Goal: Task Accomplishment & Management: Manage account settings

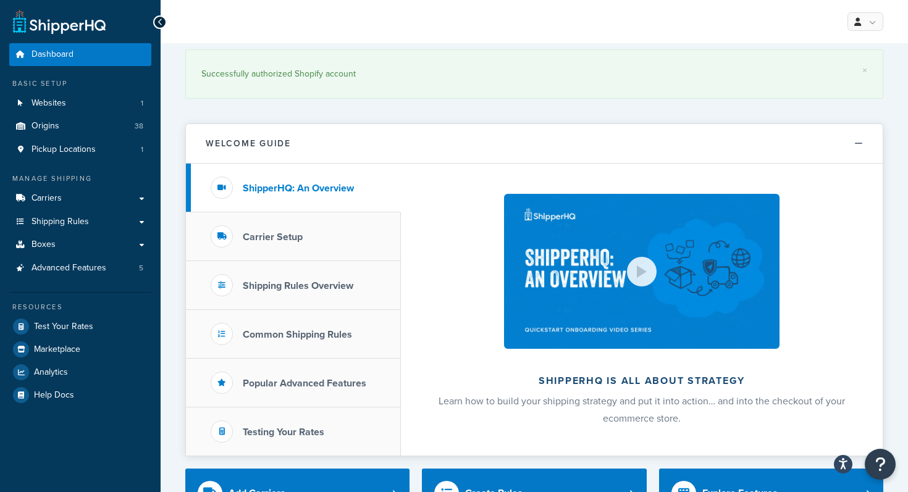
click at [96, 224] on link "Shipping Rules" at bounding box center [80, 222] width 142 height 23
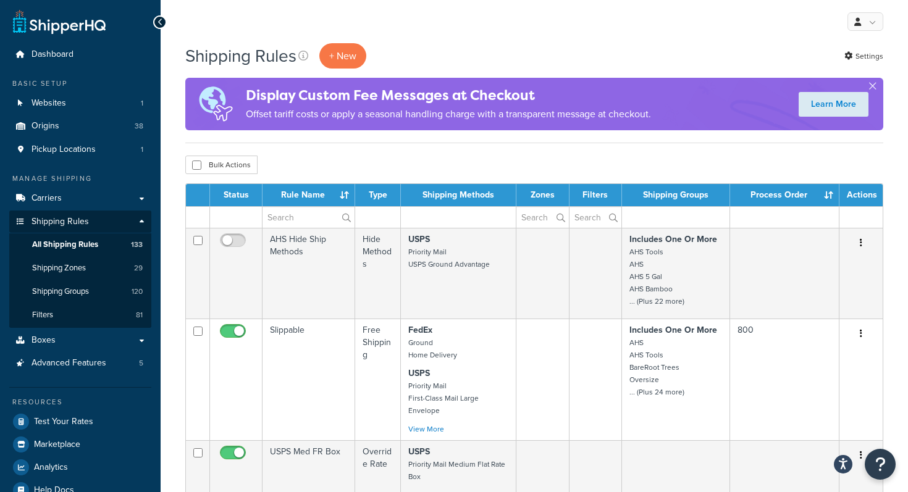
click at [83, 293] on span "Shipping Groups" at bounding box center [60, 292] width 57 height 11
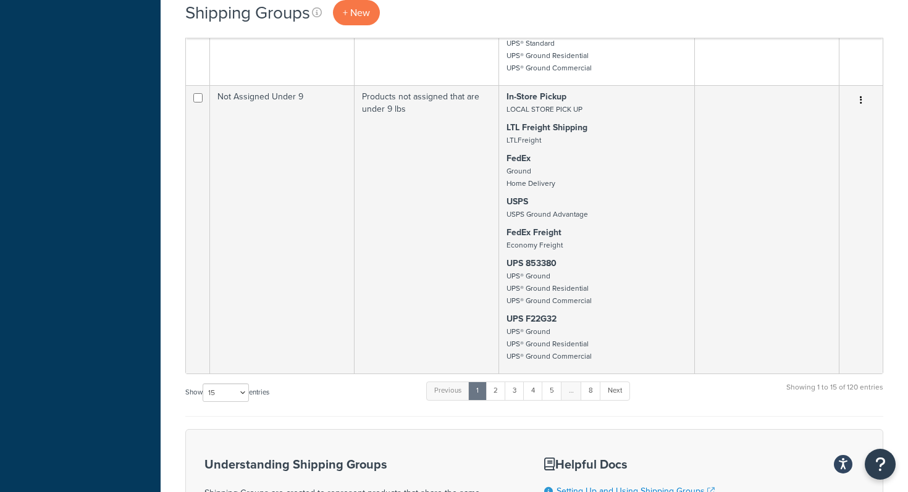
scroll to position [2784, 0]
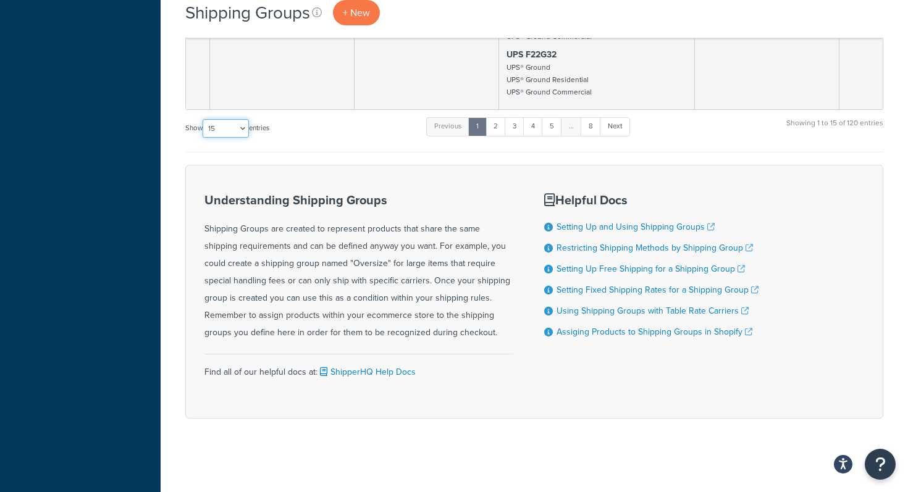
click at [241, 124] on select "10 15 25 50 100" at bounding box center [226, 128] width 46 height 19
select select "100"
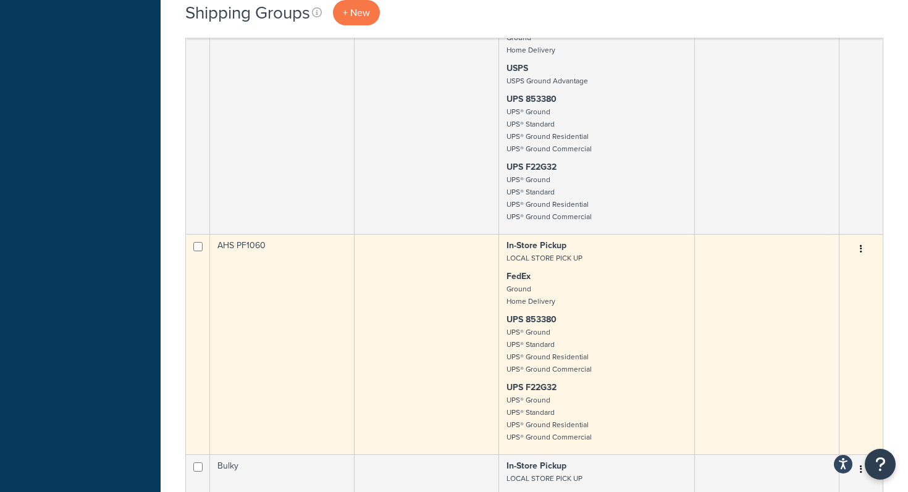
click at [412, 307] on td at bounding box center [427, 344] width 145 height 221
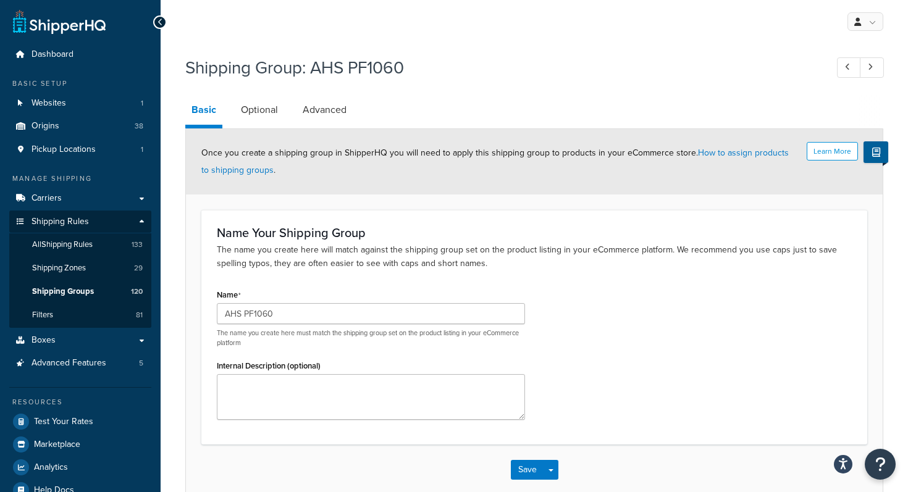
click at [539, 240] on h3 "Name Your Shipping Group" at bounding box center [534, 233] width 635 height 14
click at [338, 114] on link "Advanced" at bounding box center [325, 110] width 56 height 30
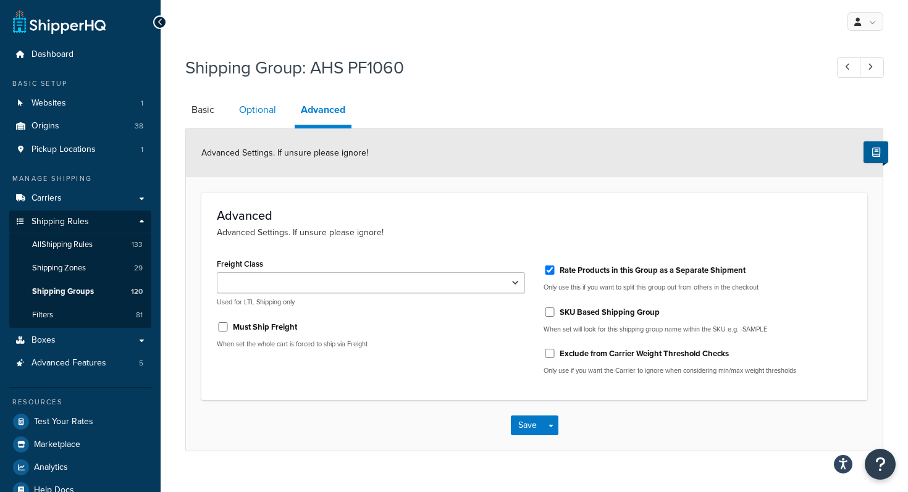
click at [263, 106] on link "Optional" at bounding box center [257, 110] width 49 height 30
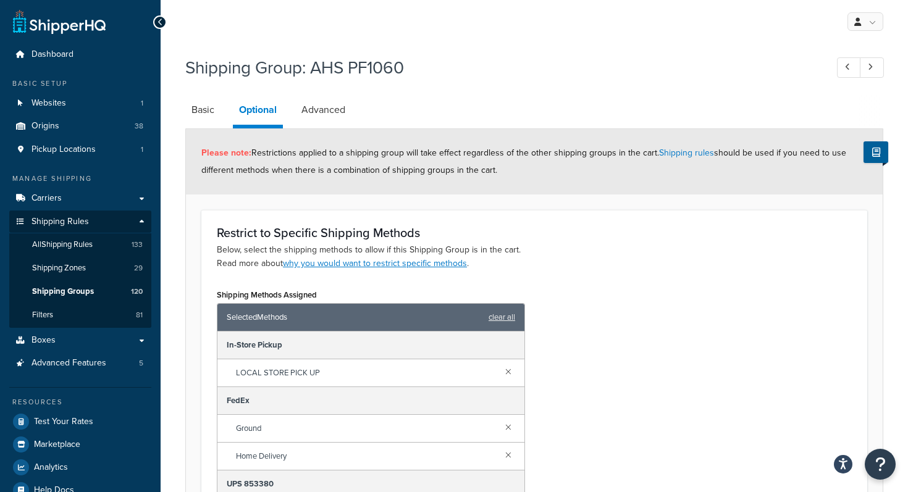
click at [698, 368] on div "Shipping Methods Assigned Selected Methods clear all In-Store Pickup LOCAL STOR…" at bounding box center [535, 449] width 654 height 327
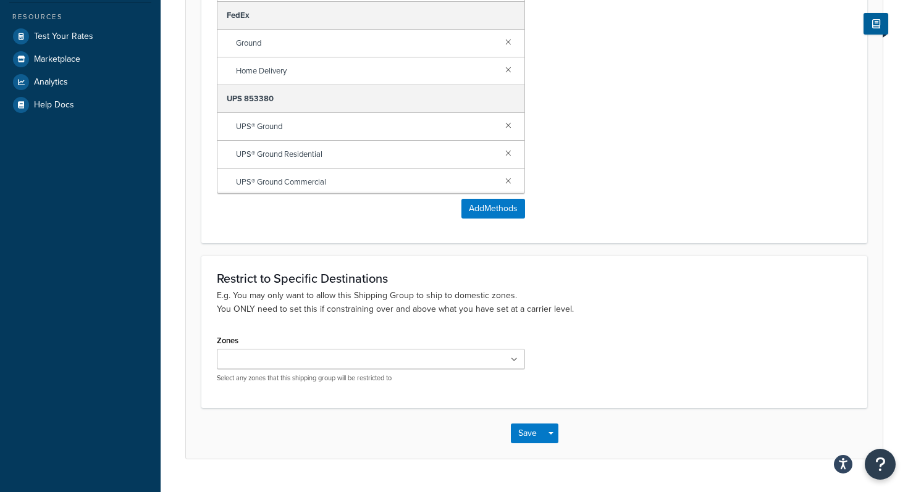
scroll to position [414, 0]
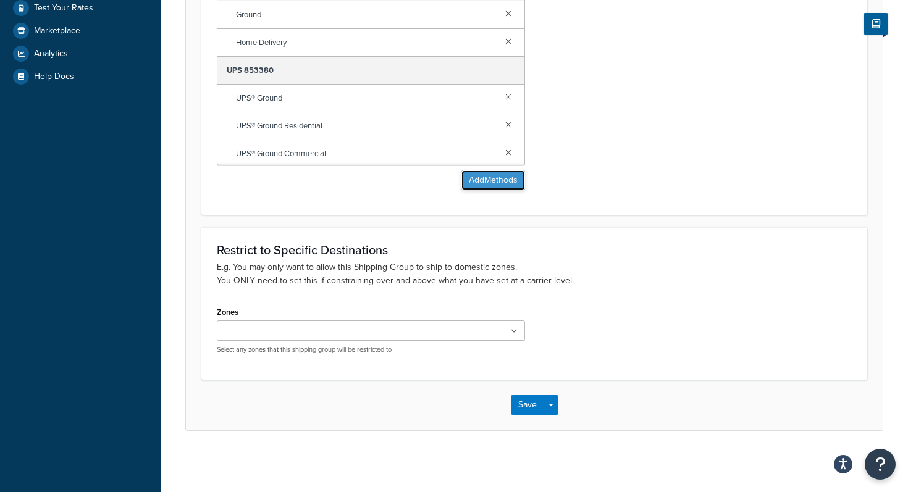
click at [509, 175] on button "Add Methods" at bounding box center [493, 181] width 64 height 20
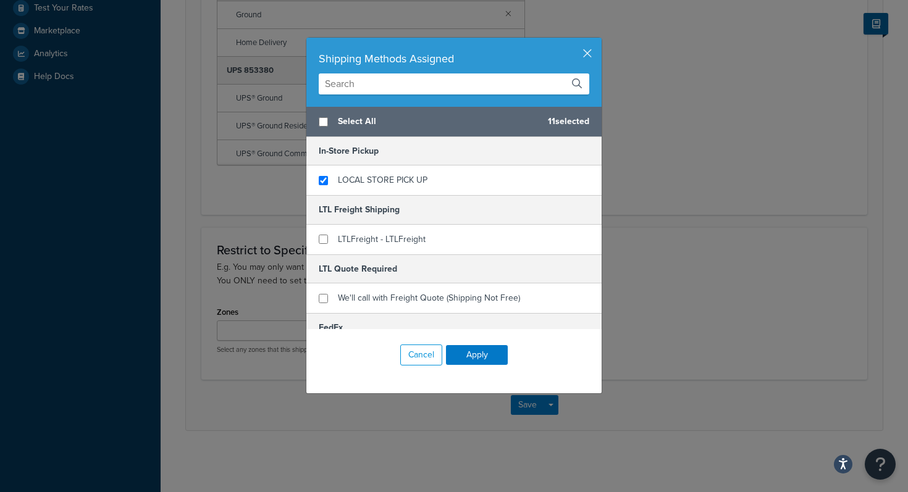
click at [429, 86] on input "text" at bounding box center [454, 84] width 271 height 21
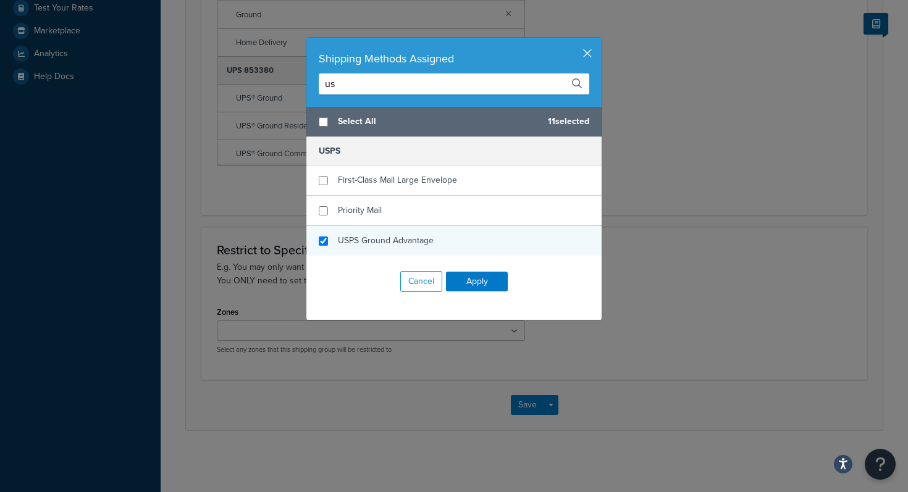
type input "us"
checkbox input "true"
click at [388, 247] on span "USPS Ground Advantage" at bounding box center [386, 240] width 96 height 13
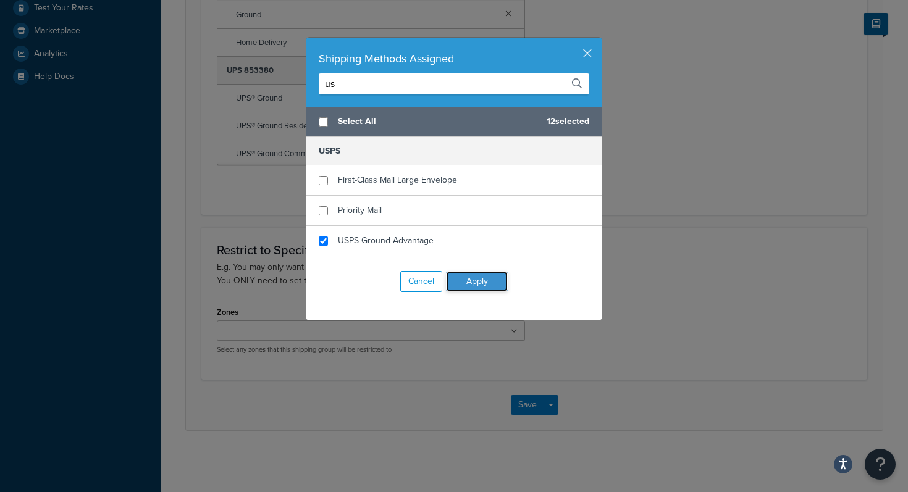
click at [486, 284] on button "Apply" at bounding box center [477, 282] width 62 height 20
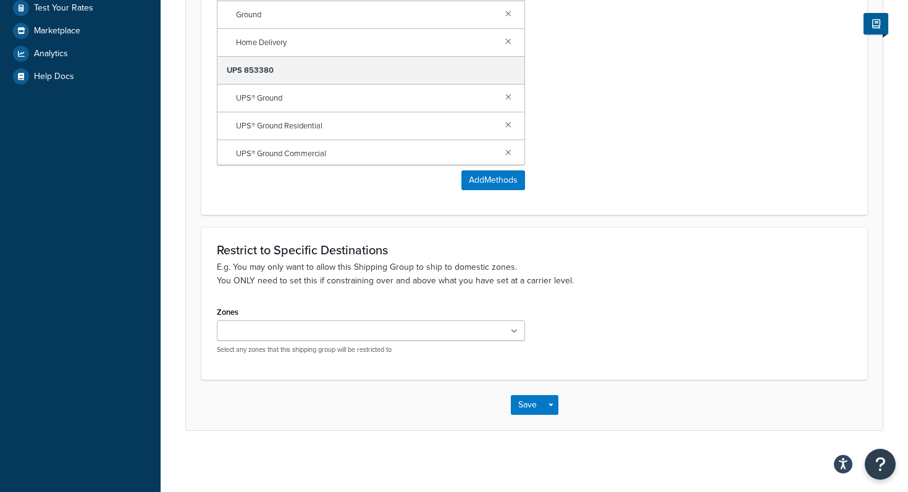
click at [643, 137] on div "Shipping Methods Assigned Selected Methods clear all In-Store Pickup LOCAL STOR…" at bounding box center [535, 35] width 654 height 327
click at [483, 182] on button "Add Methods" at bounding box center [493, 181] width 64 height 20
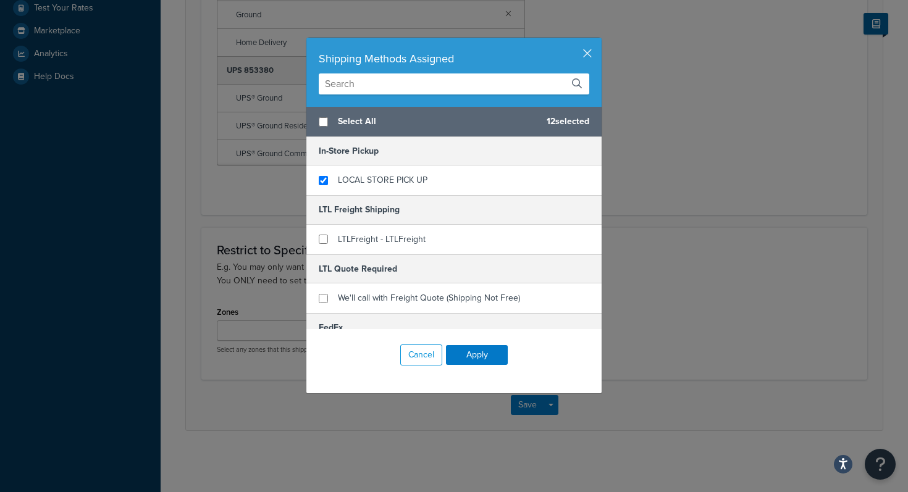
click at [395, 81] on input "text" at bounding box center [454, 84] width 271 height 21
type input "r"
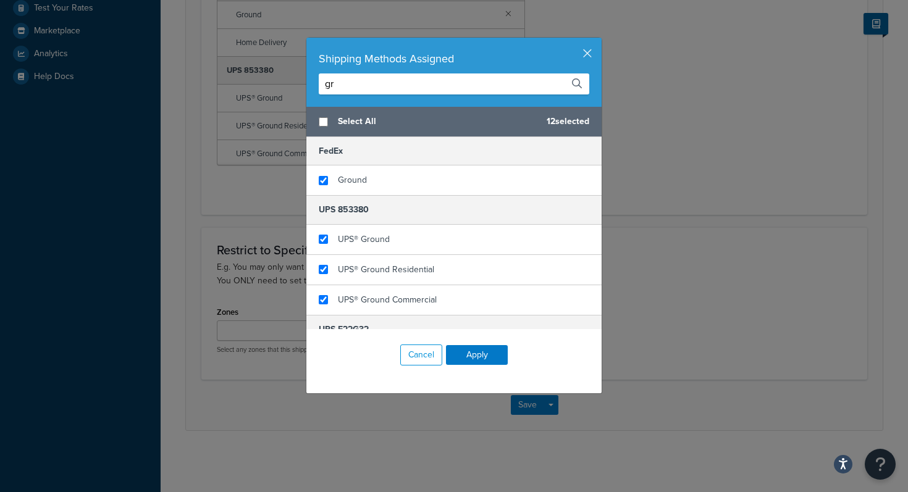
type input "g"
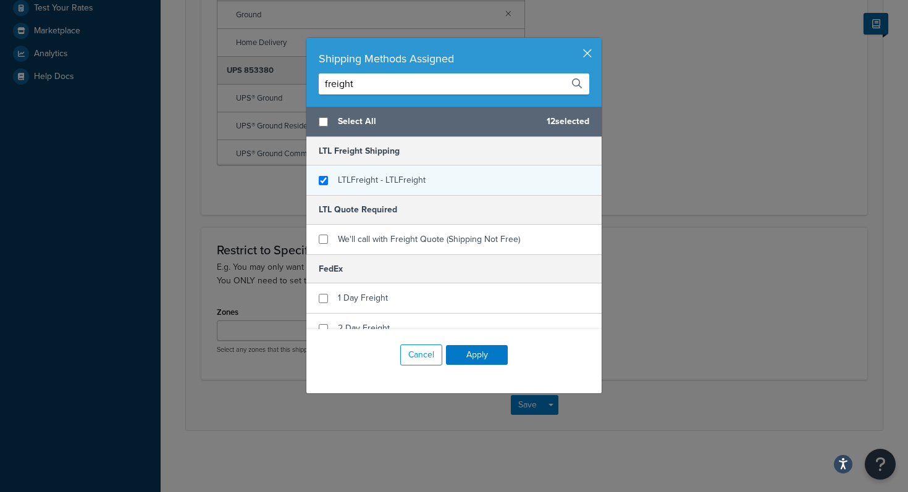
type input "freight"
checkbox input "true"
click at [372, 169] on div "LTLFreight - LTLFreight" at bounding box center [453, 181] width 295 height 30
click at [398, 88] on input "freight" at bounding box center [454, 84] width 271 height 21
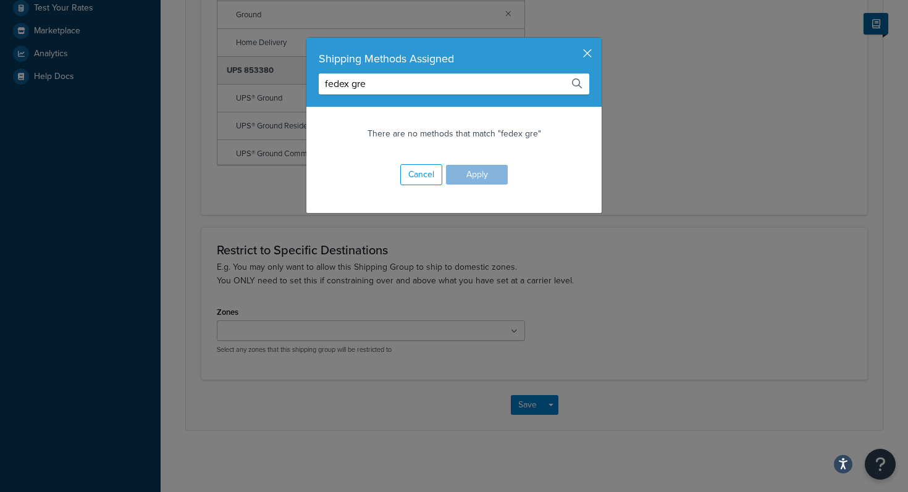
type input "g"
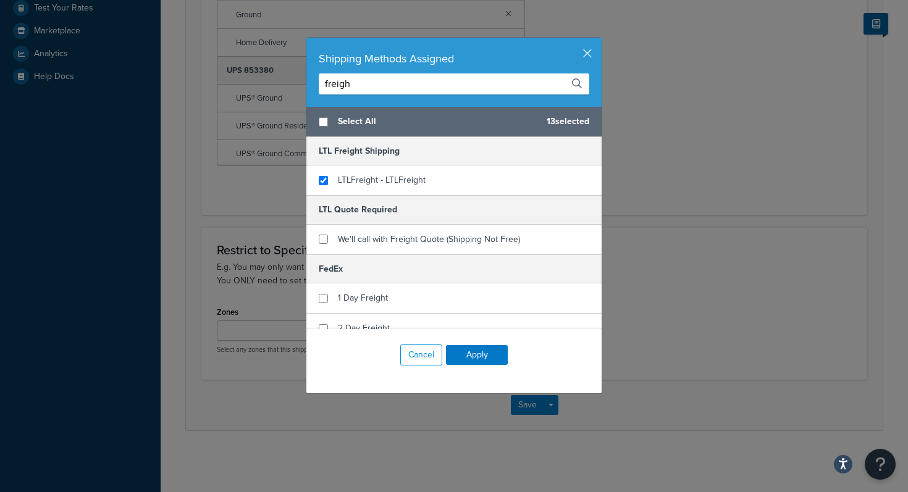
type input "freight"
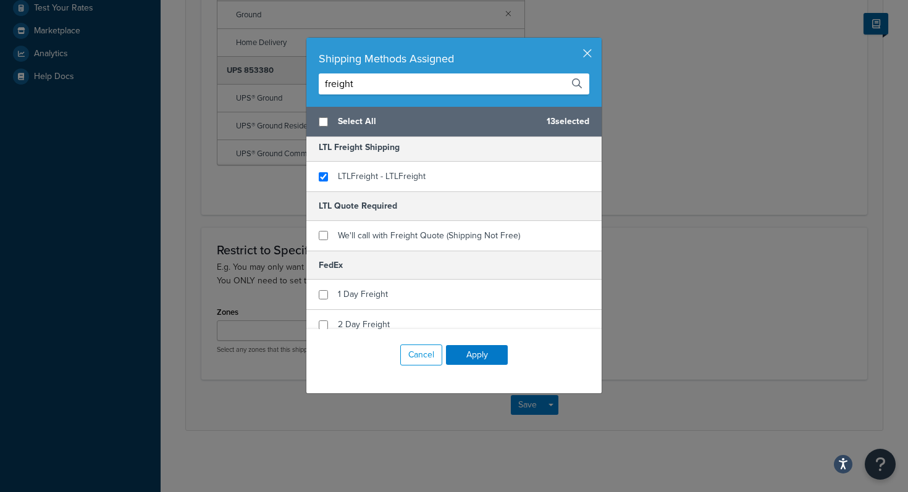
scroll to position [103, 0]
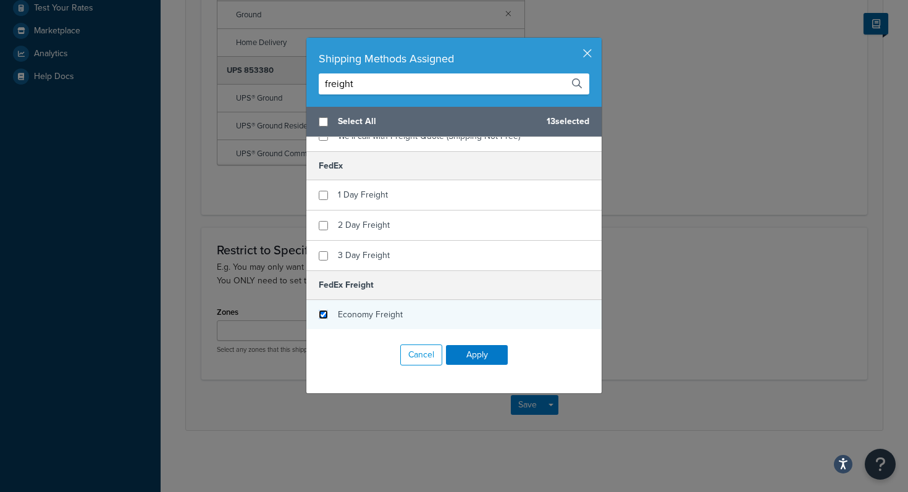
click at [327, 314] on input "checkbox" at bounding box center [323, 314] width 9 height 9
checkbox input "true"
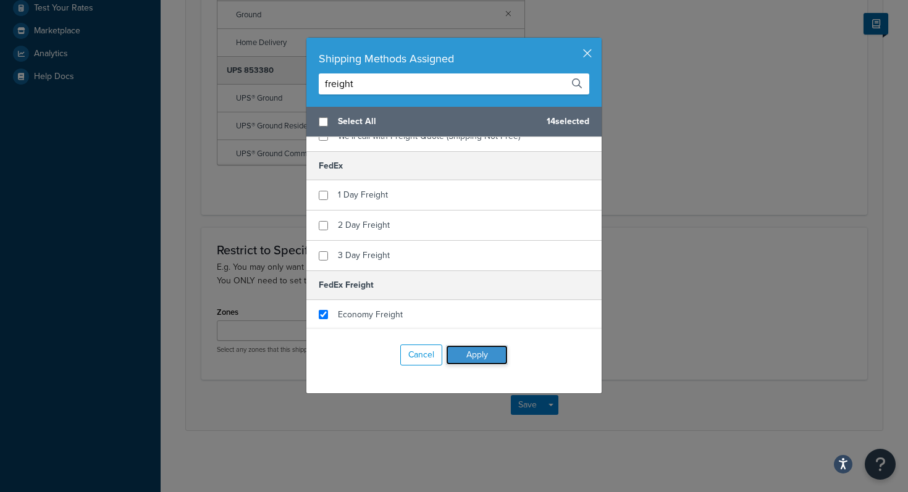
click at [489, 356] on button "Apply" at bounding box center [477, 355] width 62 height 20
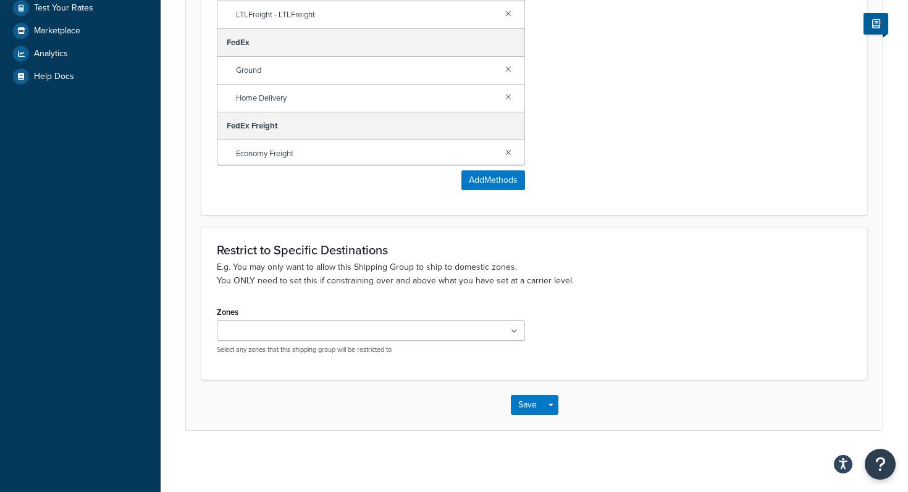
click at [676, 192] on div "Shipping Methods Assigned Selected Methods clear all In-Store Pickup LOCAL STOR…" at bounding box center [535, 35] width 654 height 327
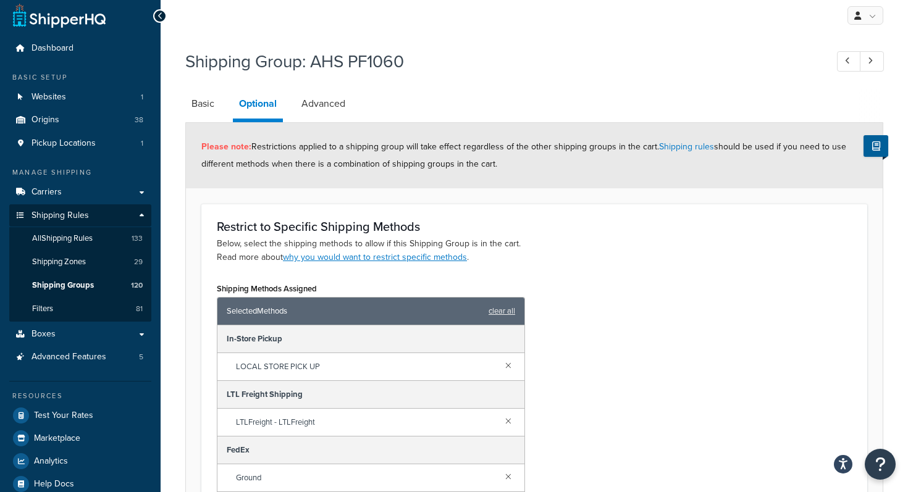
scroll to position [0, 0]
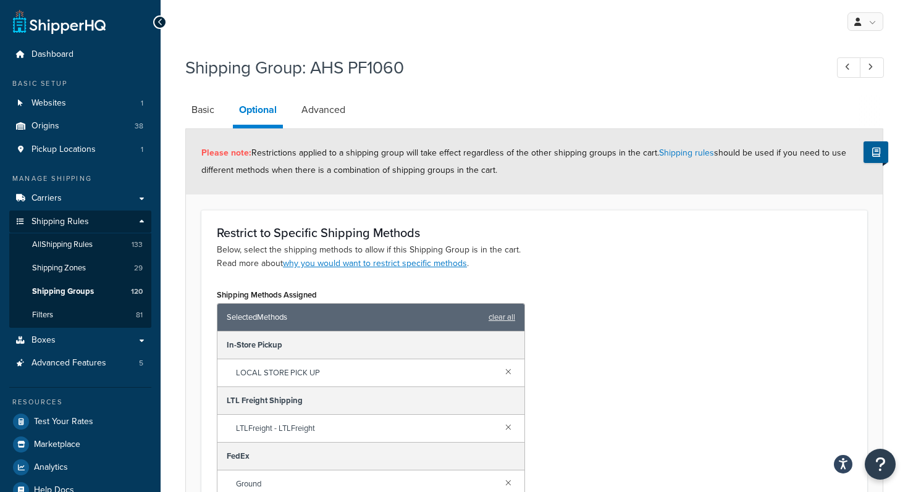
click at [183, 115] on div "Shipping Group: AHS PF1060 Basic Optional Advanced Please note: Restrictions ap…" at bounding box center [535, 462] width 748 height 827
click at [198, 111] on link "Basic" at bounding box center [202, 110] width 35 height 30
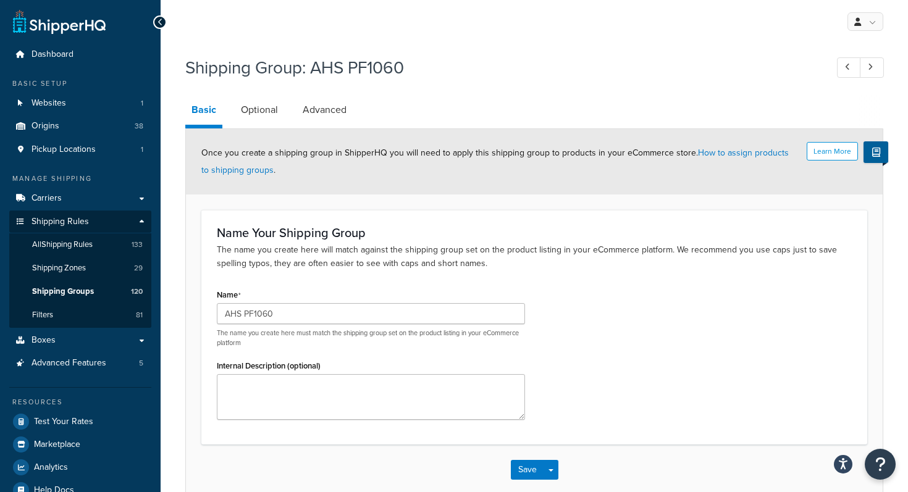
click at [459, 240] on div "Name Your Shipping Group The name you create here will match against the shippi…" at bounding box center [534, 248] width 635 height 44
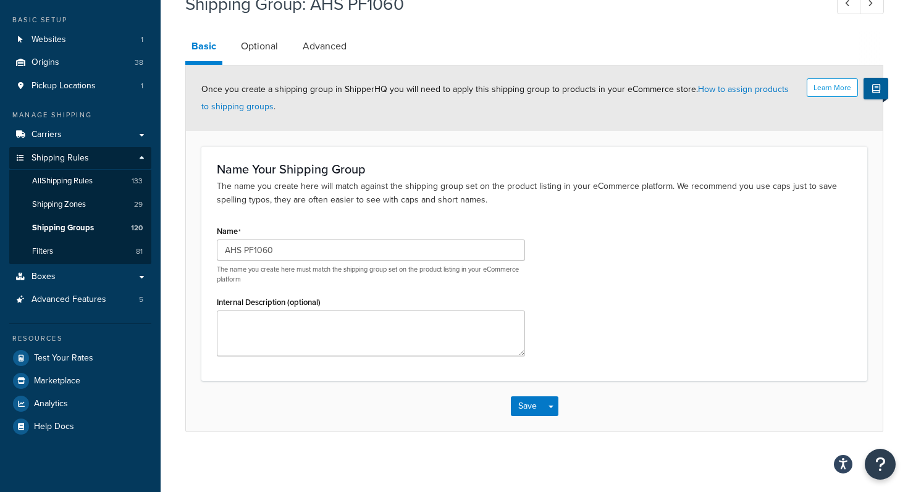
scroll to position [65, 0]
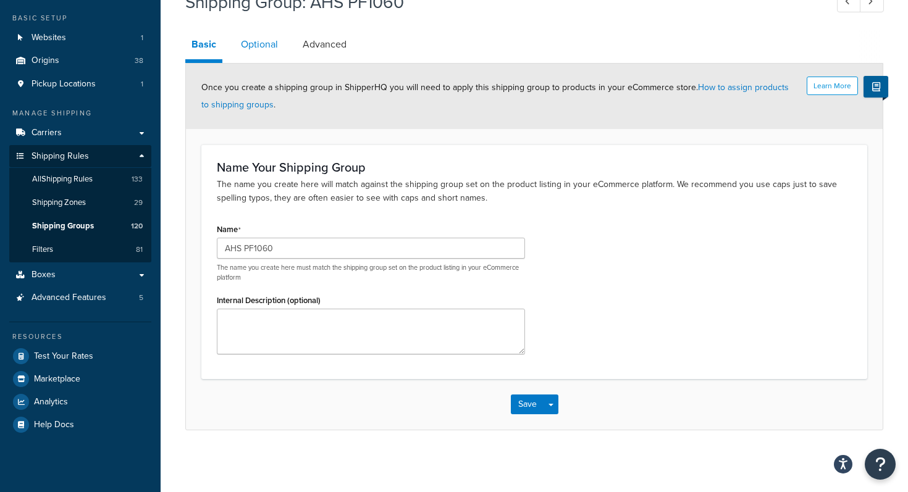
click at [272, 43] on link "Optional" at bounding box center [259, 45] width 49 height 30
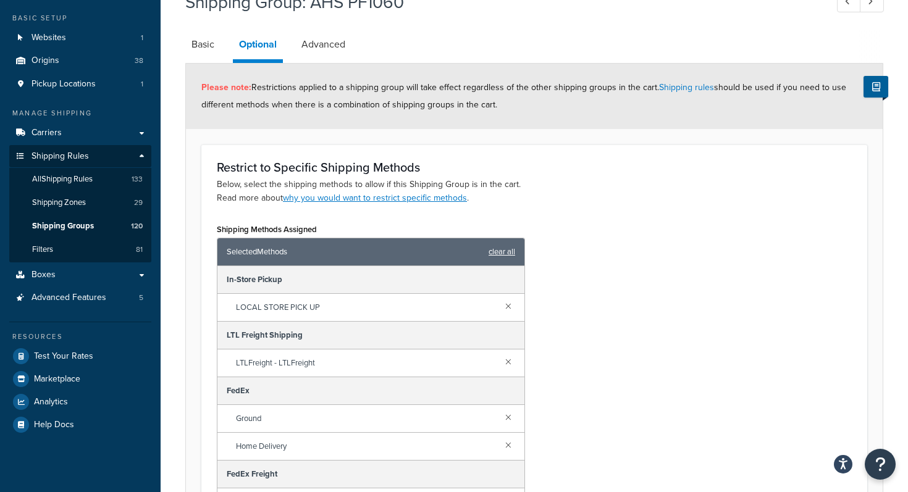
click at [500, 250] on link "clear all" at bounding box center [502, 251] width 27 height 17
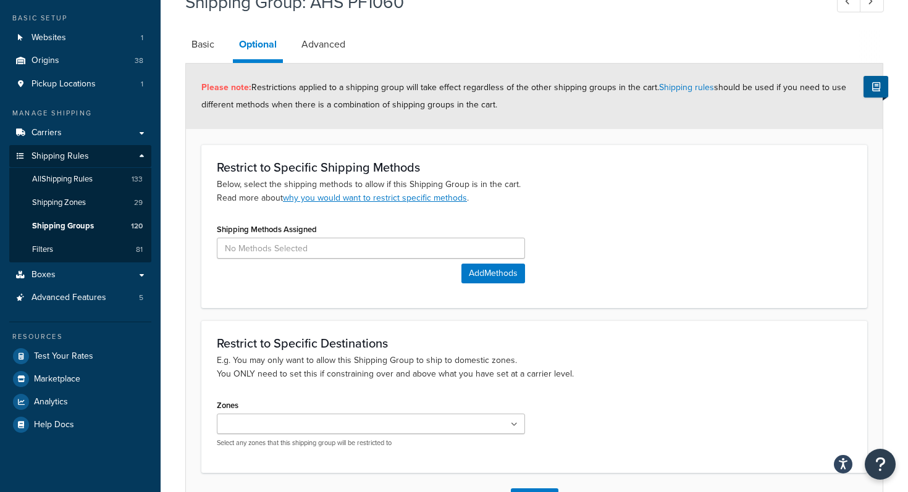
click at [599, 255] on div "Shipping Methods Assigned Add Methods" at bounding box center [535, 257] width 654 height 72
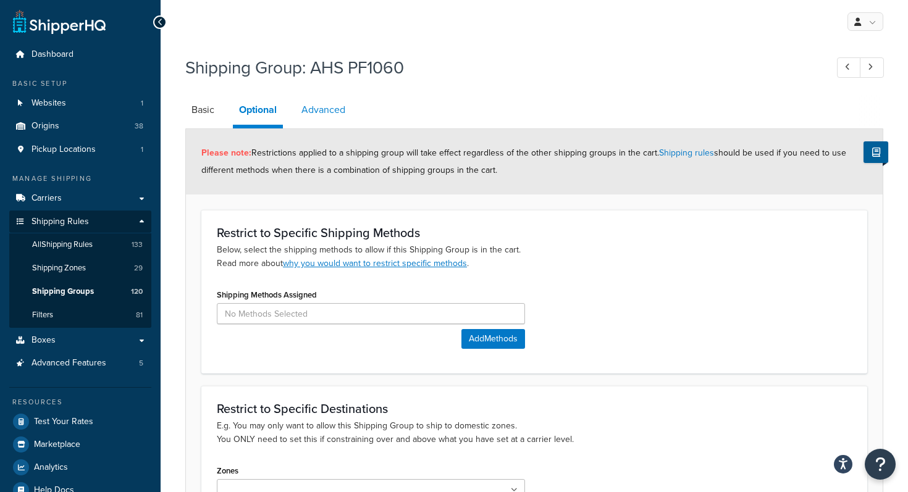
click at [329, 116] on link "Advanced" at bounding box center [323, 110] width 56 height 30
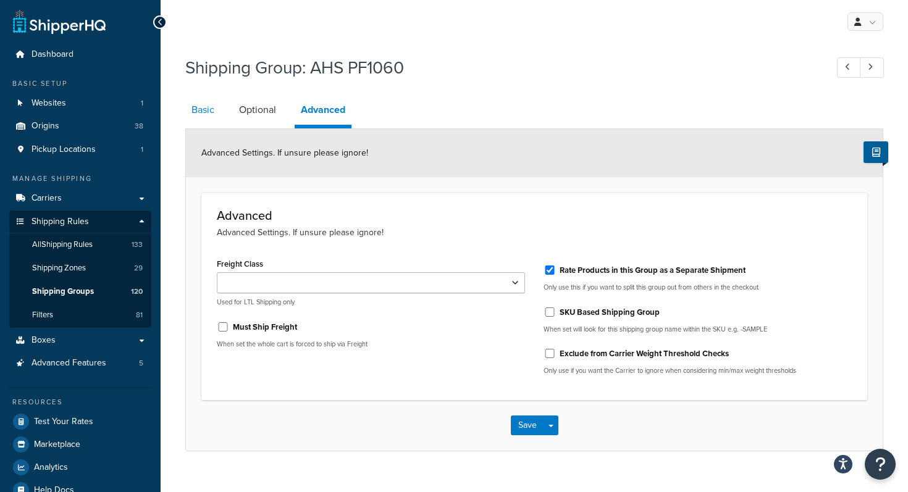
click at [206, 109] on link "Basic" at bounding box center [202, 110] width 35 height 30
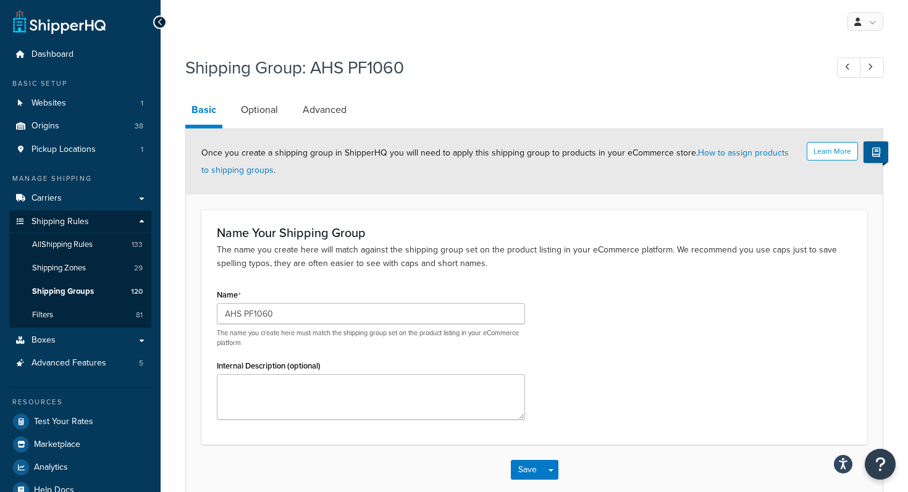
click at [613, 329] on div "Name AHS PF1060 The name you create here must match the shipping group set on t…" at bounding box center [535, 357] width 654 height 143
click at [261, 112] on link "Optional" at bounding box center [259, 110] width 49 height 30
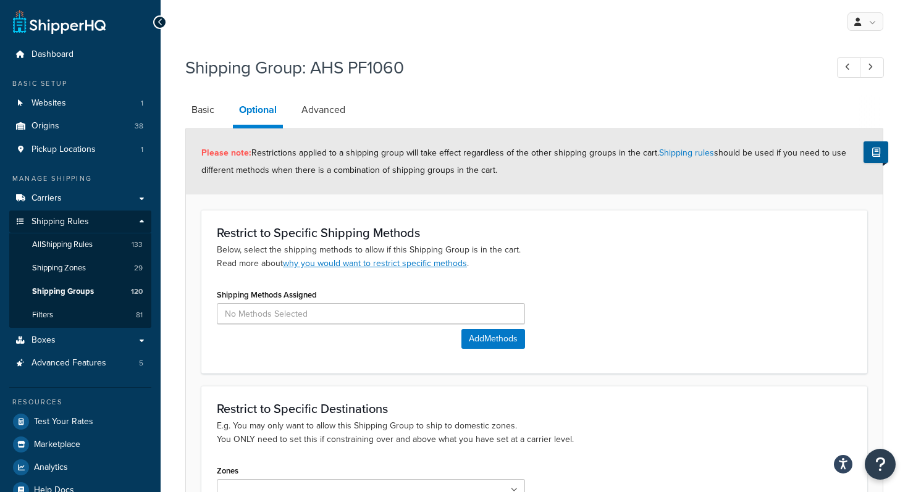
click at [566, 253] on p "Below, select the shipping methods to allow if this Shipping Group is in the ca…" at bounding box center [534, 256] width 635 height 27
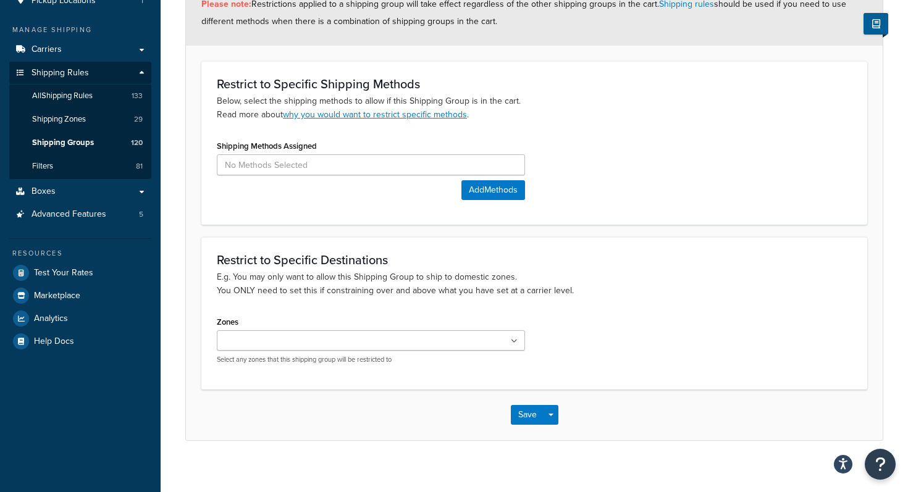
scroll to position [159, 0]
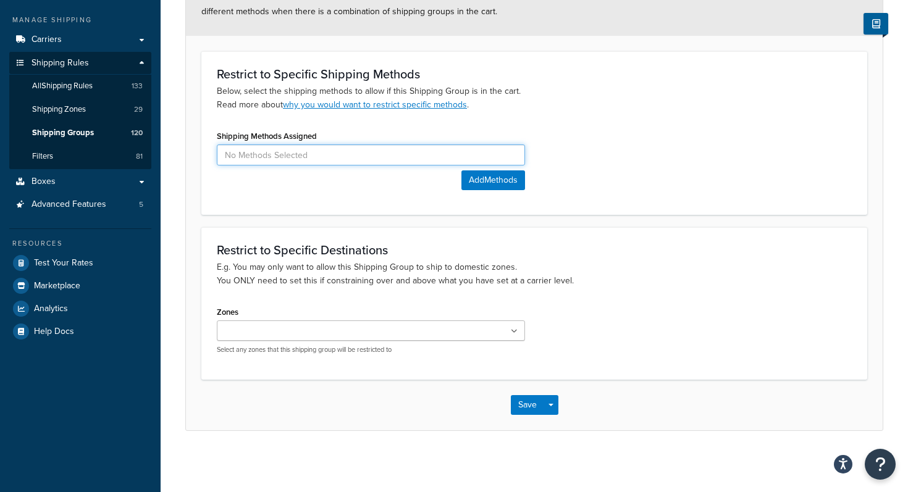
click at [382, 146] on input at bounding box center [371, 155] width 308 height 21
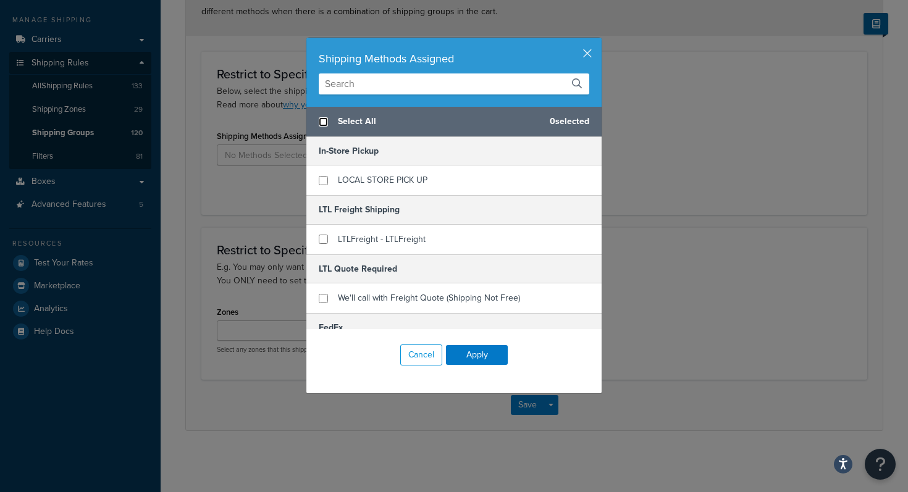
click at [321, 118] on input "checkbox" at bounding box center [323, 121] width 9 height 9
checkbox input "true"
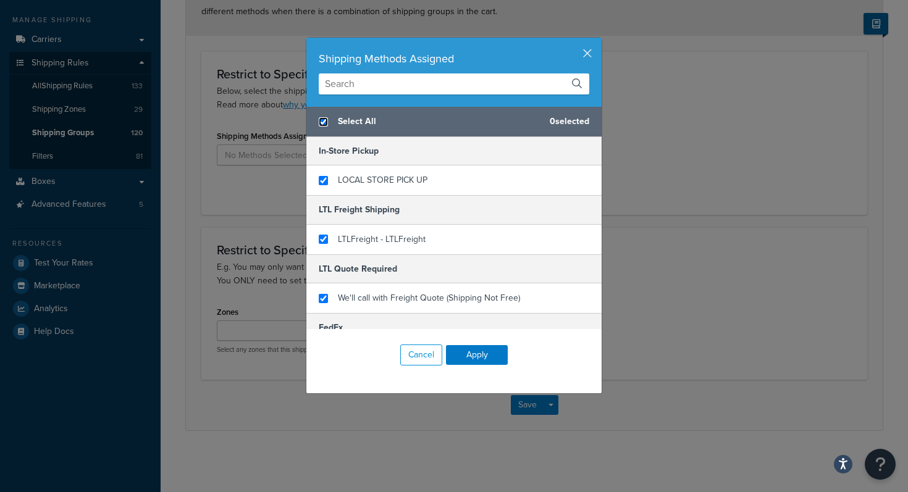
checkbox input "true"
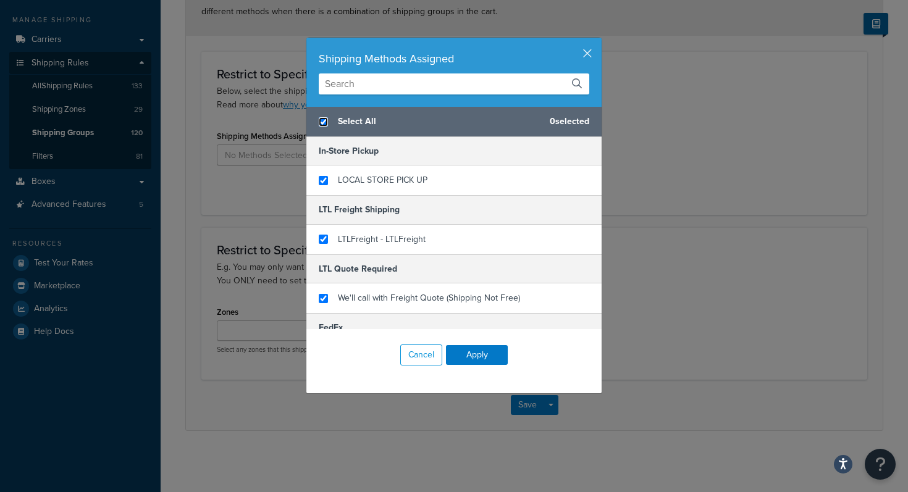
checkbox input "true"
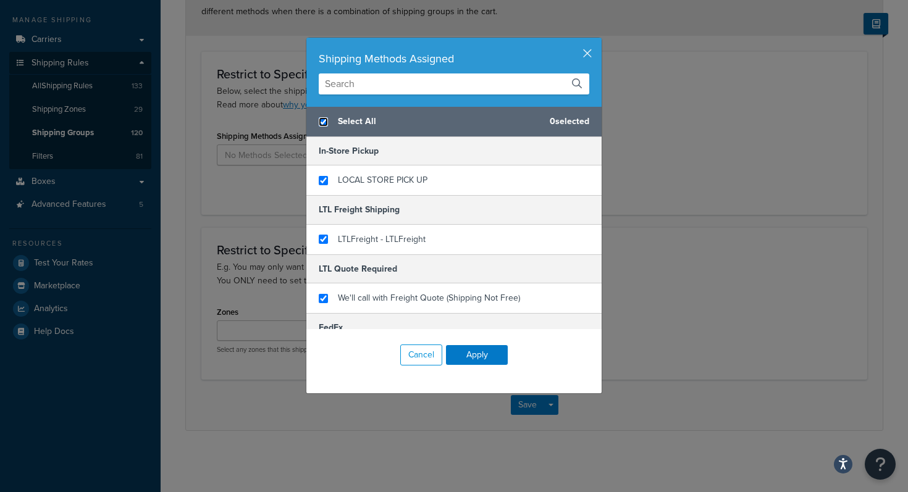
checkbox input "true"
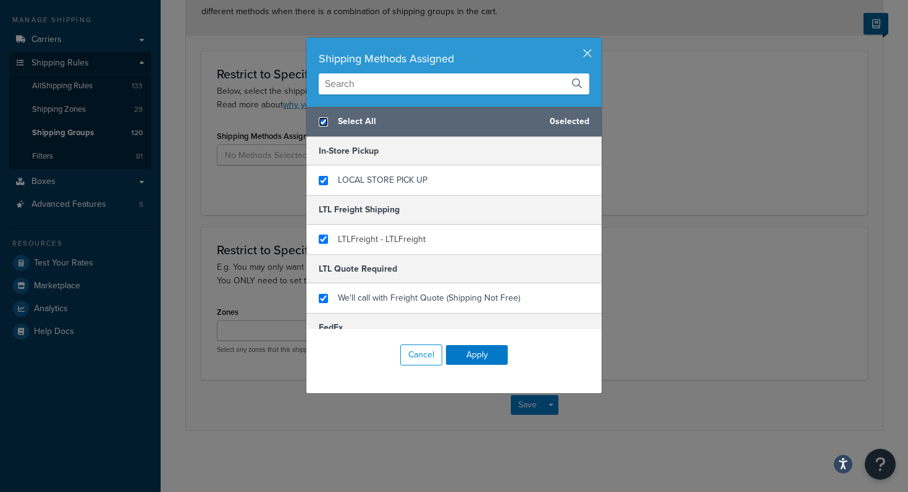
checkbox input "true"
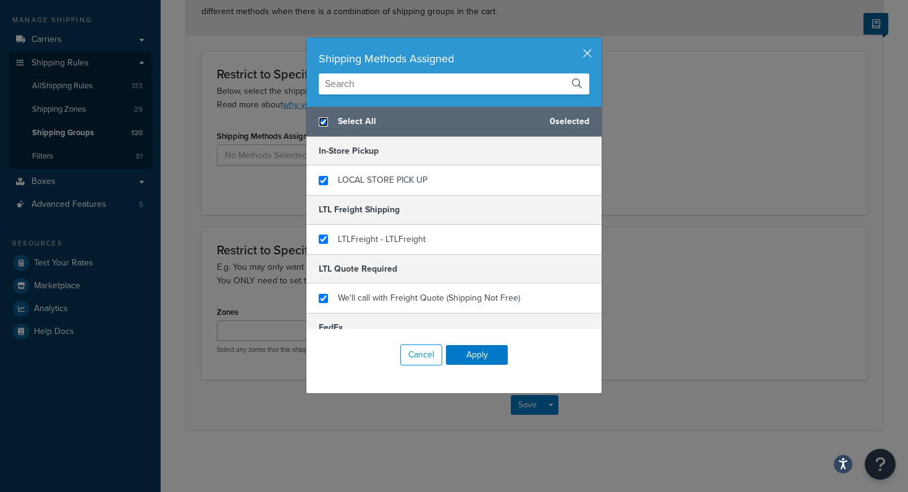
checkbox input "true"
click at [319, 119] on input "checkbox" at bounding box center [323, 121] width 9 height 9
checkbox input "false"
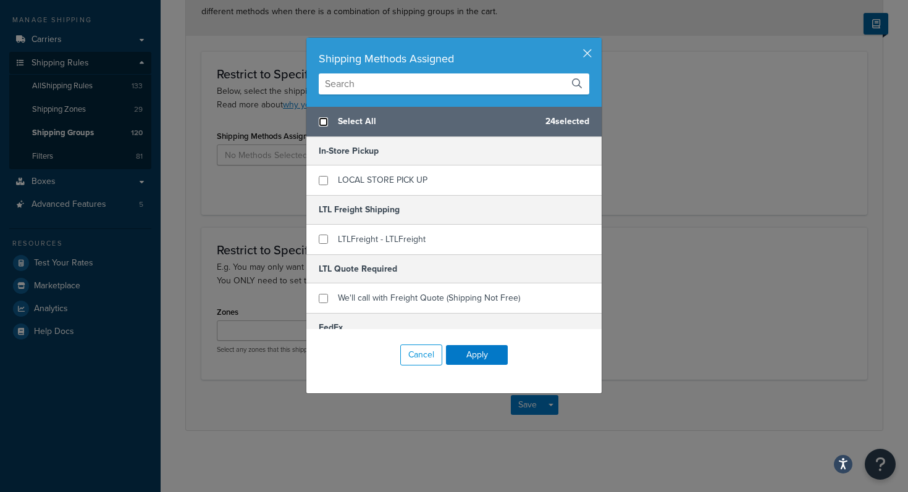
checkbox input "false"
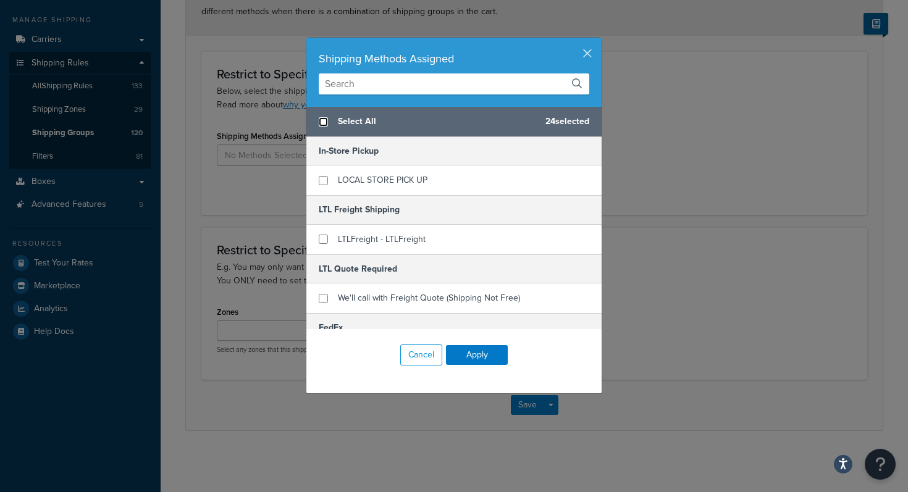
checkbox input "false"
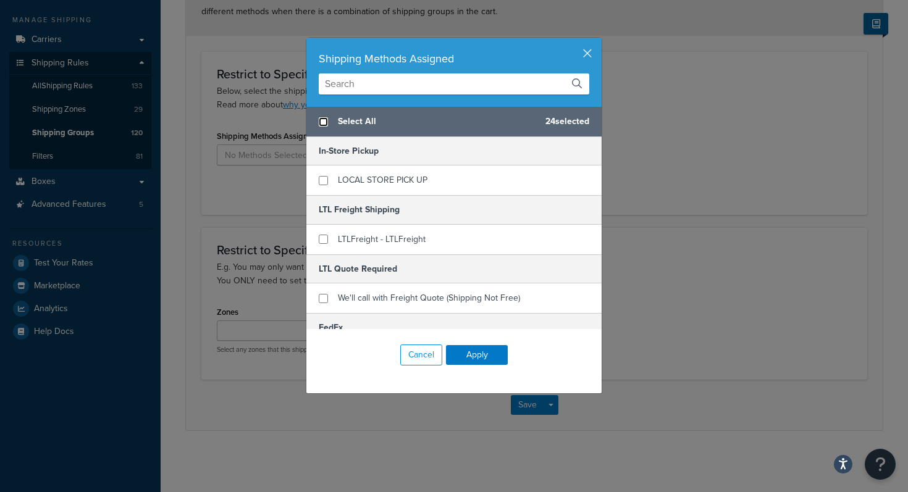
checkbox input "false"
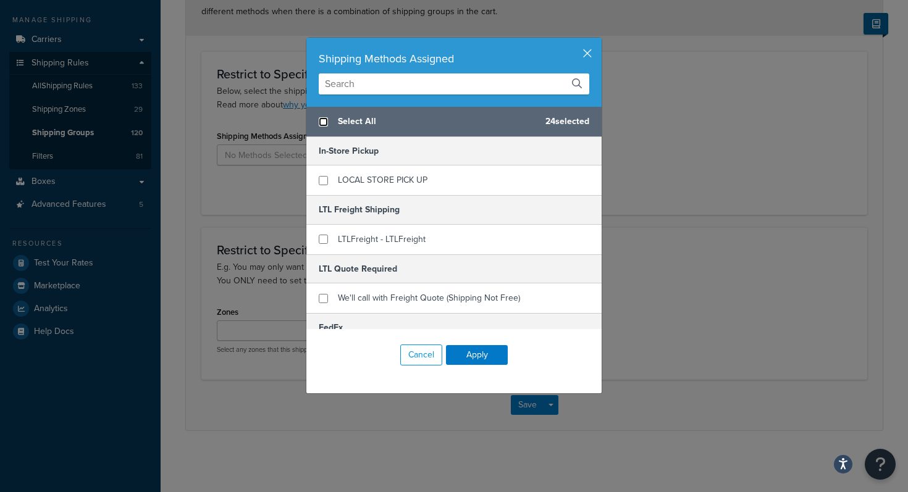
checkbox input "false"
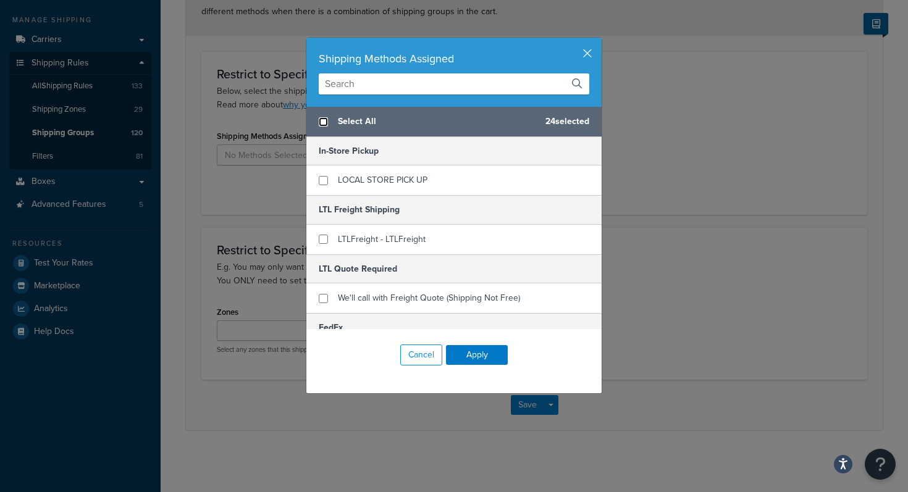
checkbox input "false"
click at [321, 183] on input "checkbox" at bounding box center [323, 180] width 9 height 9
checkbox input "true"
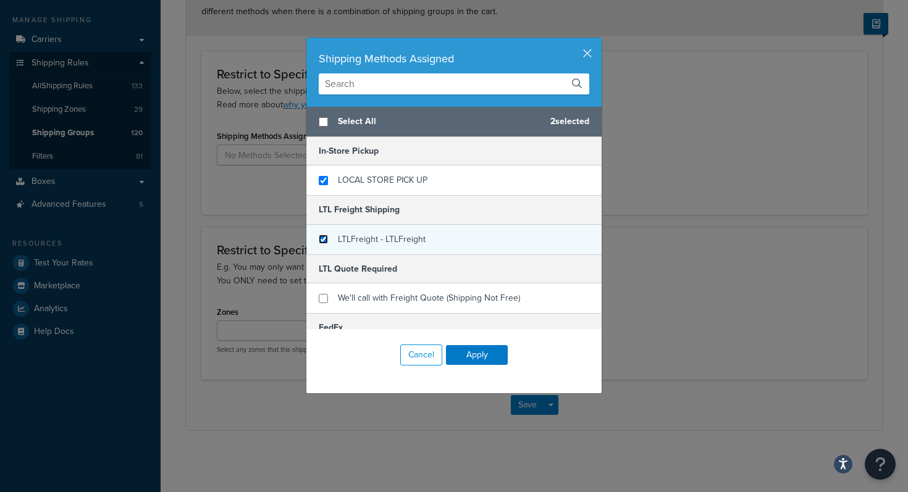
click at [325, 241] on input "checkbox" at bounding box center [323, 239] width 9 height 9
checkbox input "true"
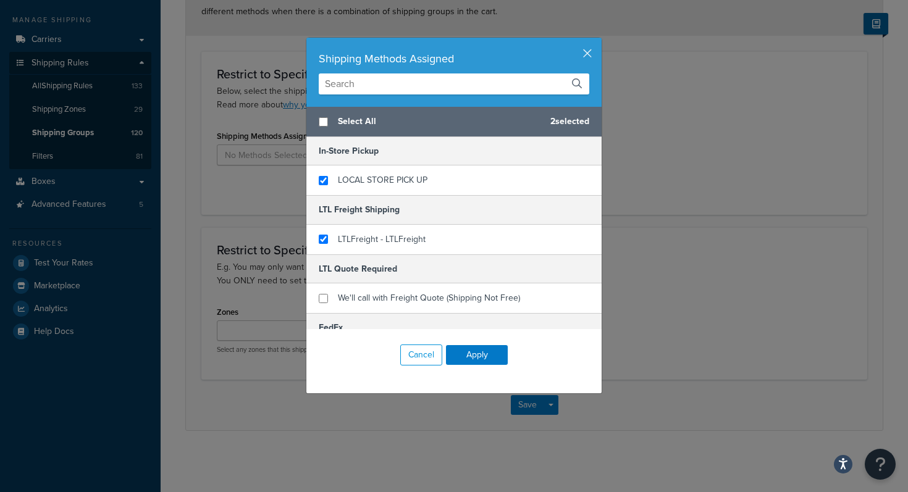
click at [435, 82] on input "text" at bounding box center [454, 84] width 271 height 21
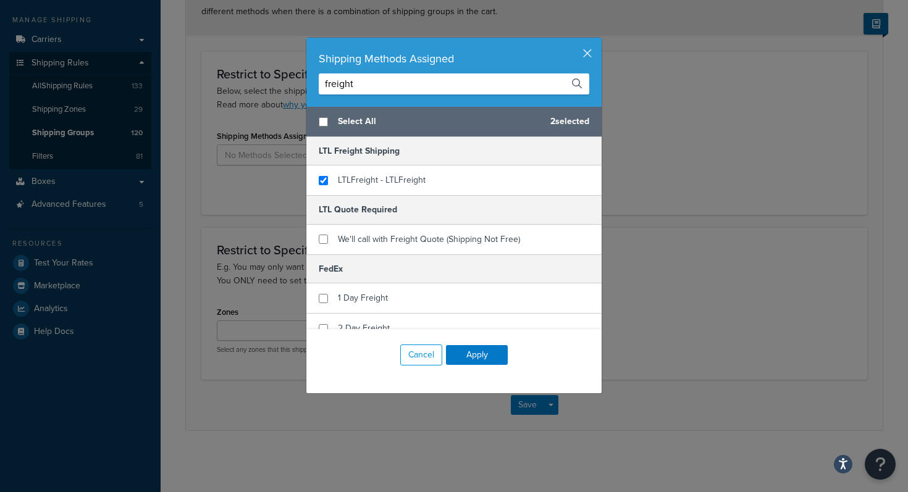
type input "freight"
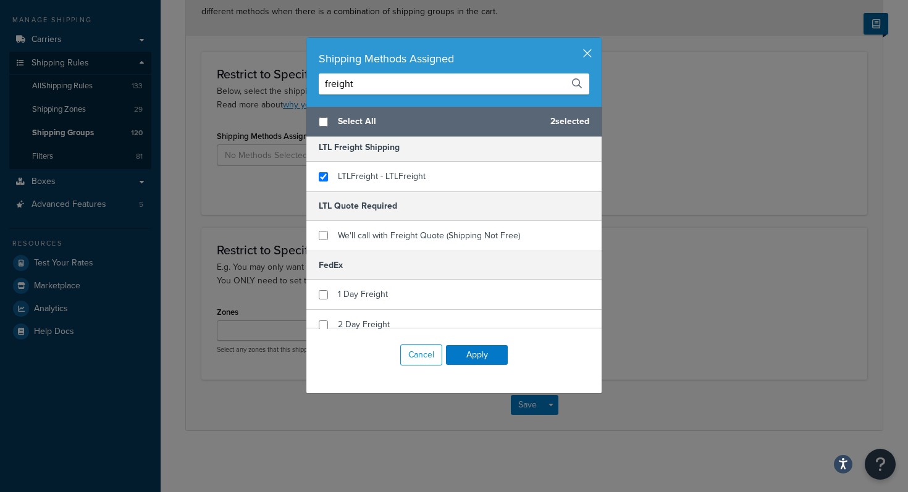
scroll to position [103, 0]
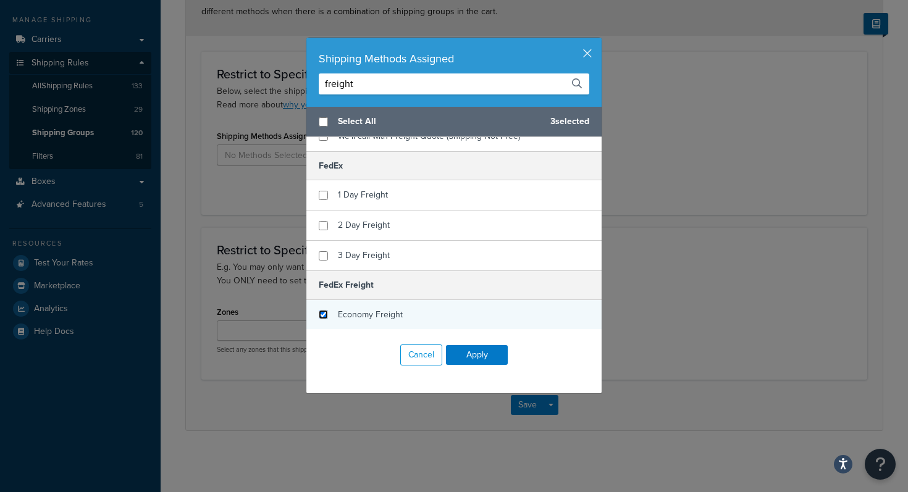
click at [326, 316] on input "checkbox" at bounding box center [323, 314] width 9 height 9
checkbox input "true"
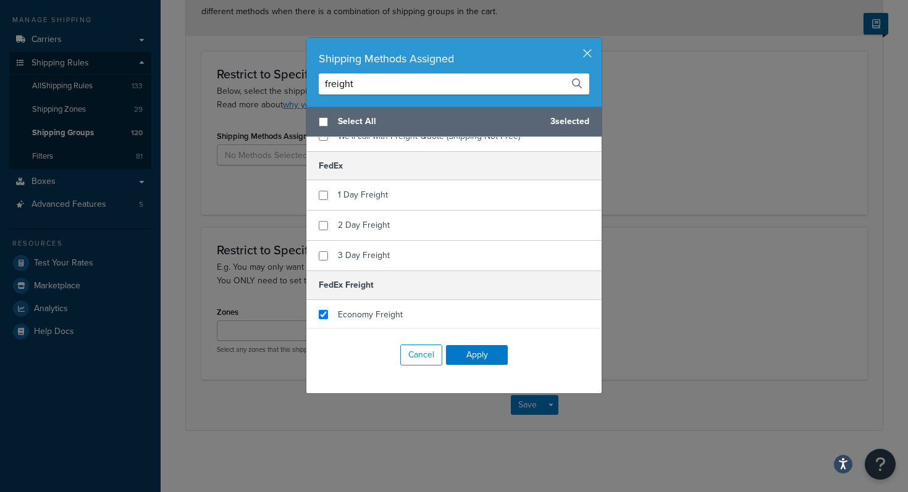
click at [457, 83] on input "freight" at bounding box center [454, 84] width 271 height 21
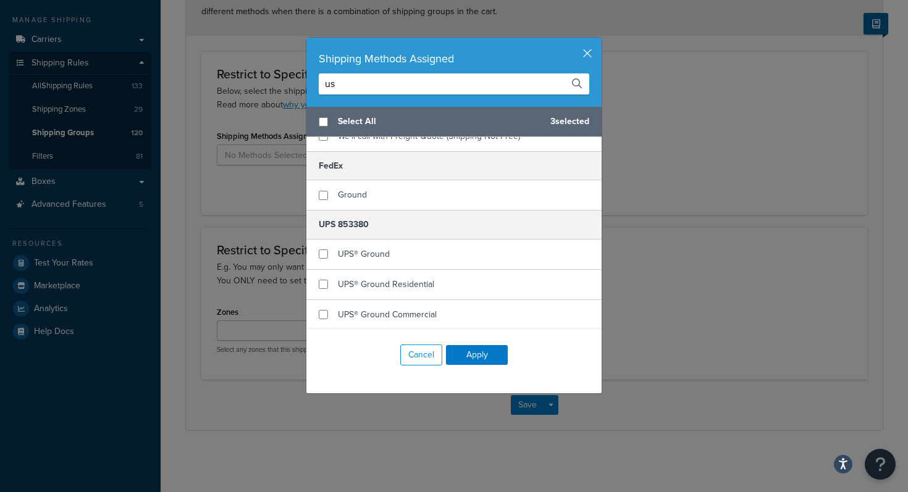
scroll to position [0, 0]
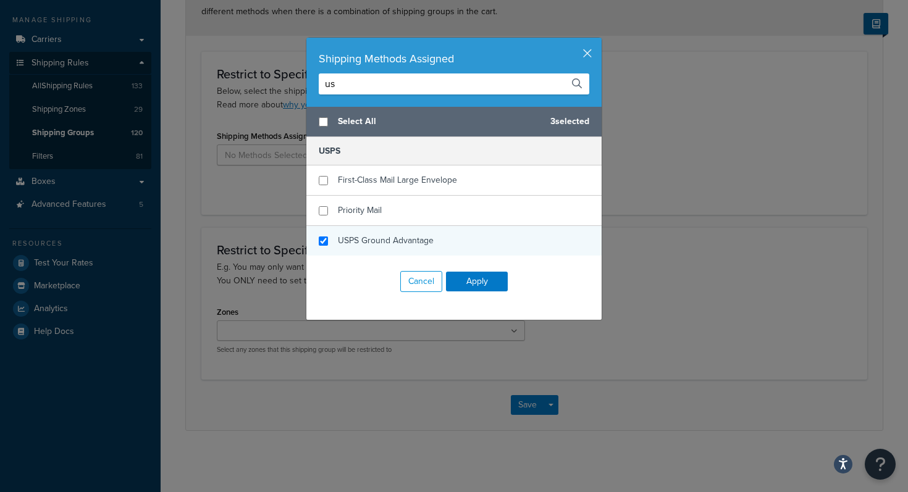
type input "us"
checkbox input "true"
click at [365, 247] on span "USPS Ground Advantage" at bounding box center [386, 240] width 96 height 13
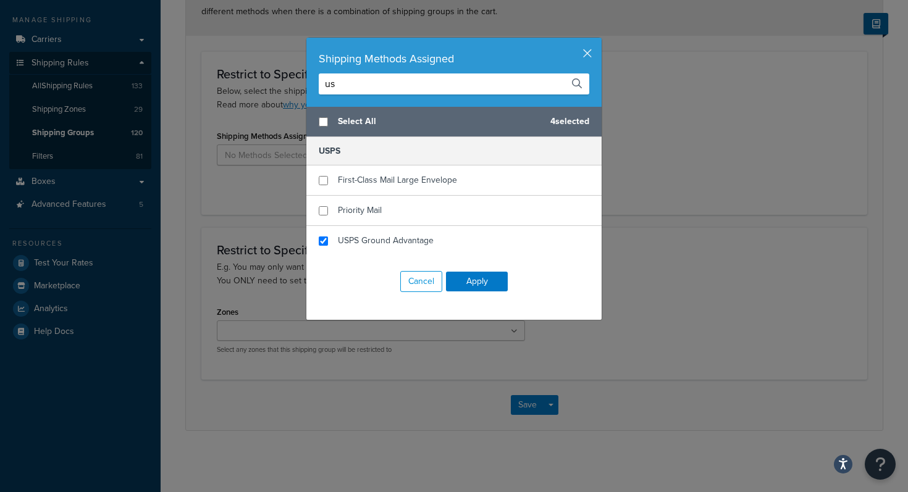
click at [397, 85] on input "us" at bounding box center [454, 84] width 271 height 21
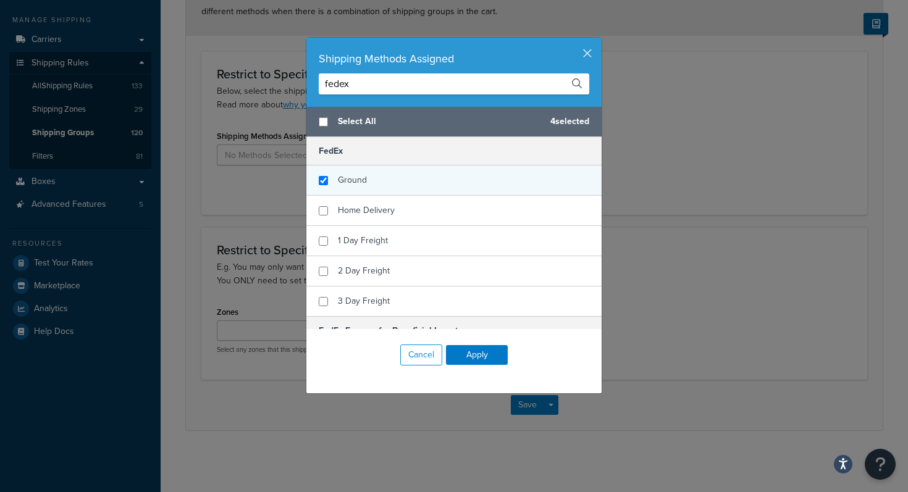
type input "fedex"
checkbox input "true"
click at [361, 179] on span "Ground" at bounding box center [352, 180] width 29 height 13
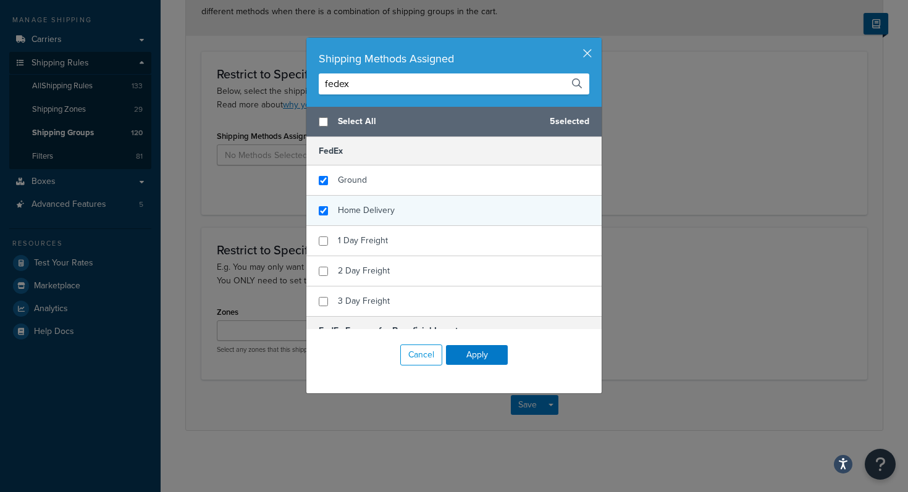
checkbox input "true"
click at [373, 202] on div "Home Delivery" at bounding box center [366, 210] width 57 height 17
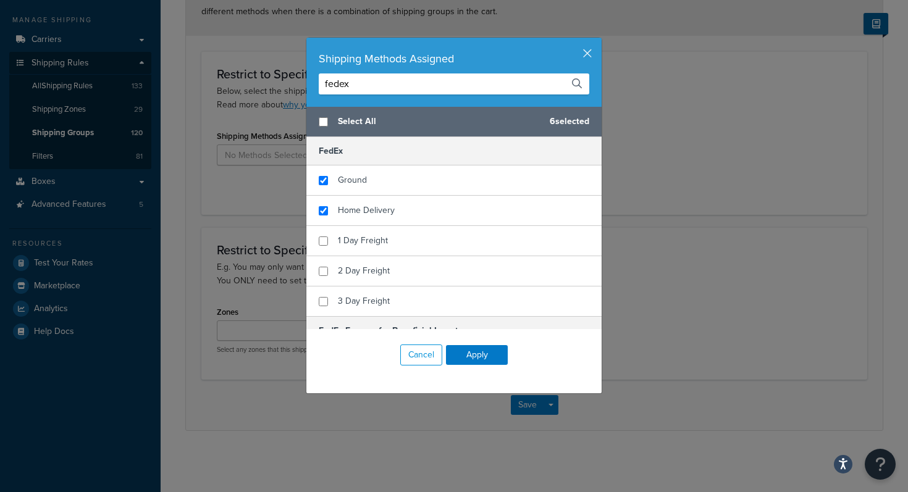
click at [425, 80] on input "fedex" at bounding box center [454, 84] width 271 height 21
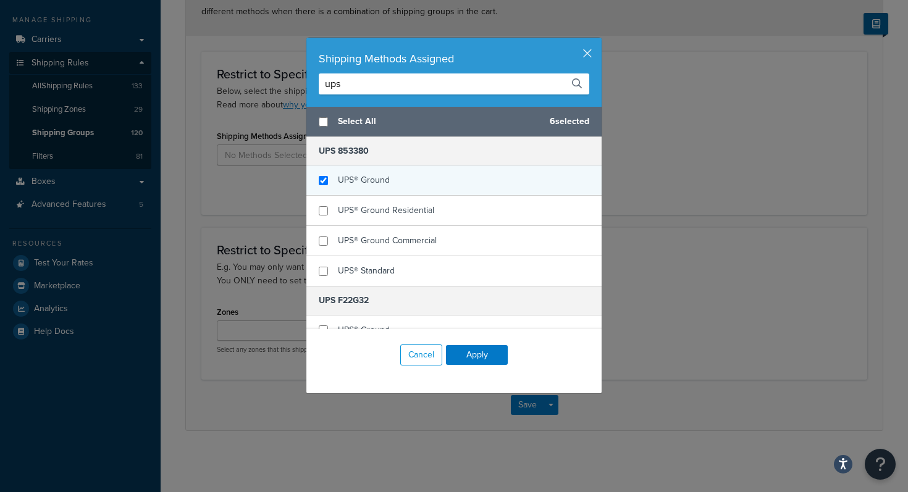
type input "ups"
checkbox input "true"
click at [326, 174] on div "UPS® Ground" at bounding box center [453, 181] width 295 height 30
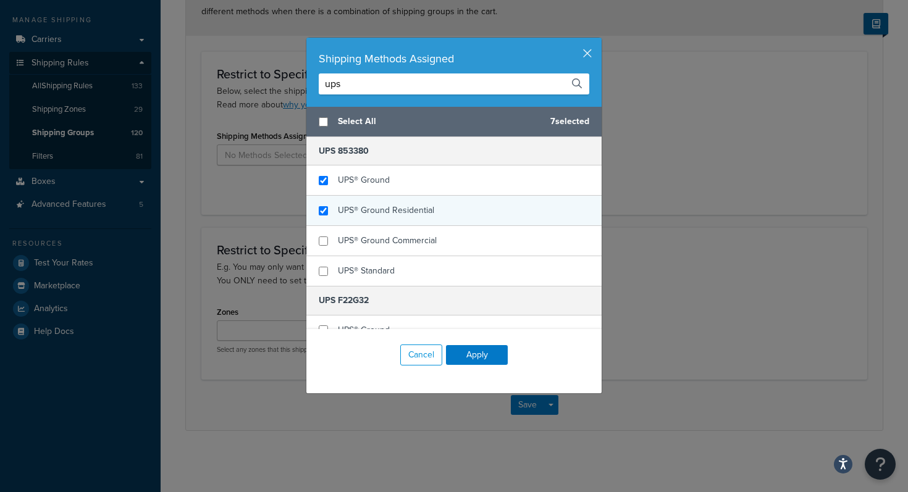
checkbox input "true"
click at [341, 206] on span "UPS® Ground Residential" at bounding box center [386, 210] width 96 height 13
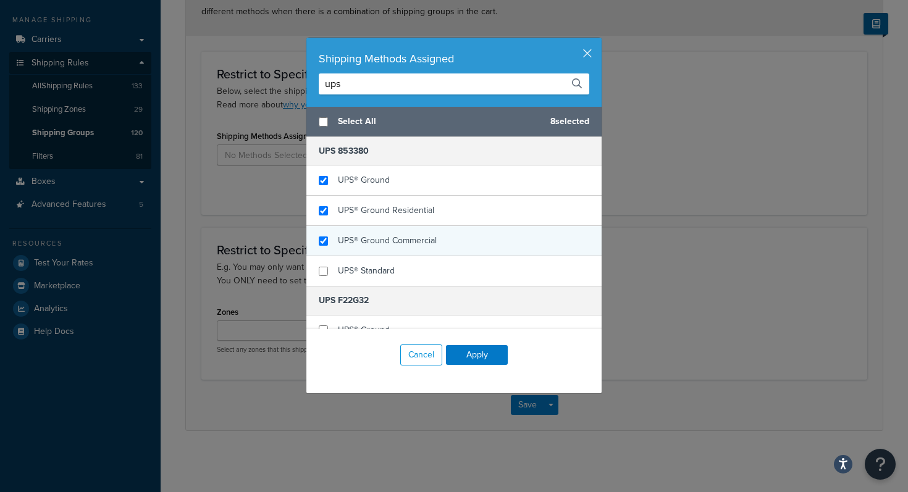
checkbox input "true"
click at [356, 235] on span "UPS® Ground Commercial" at bounding box center [387, 240] width 99 height 13
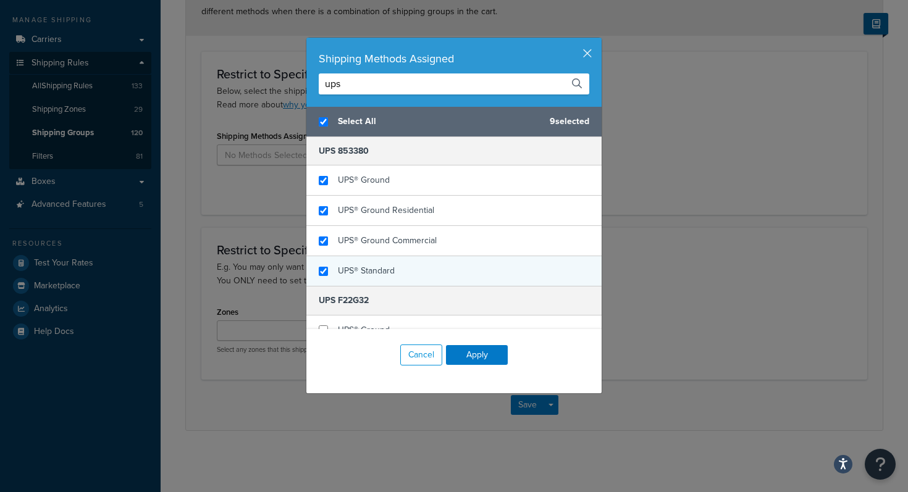
checkbox input "true"
click at [366, 272] on span "UPS® Standard" at bounding box center [366, 270] width 57 height 13
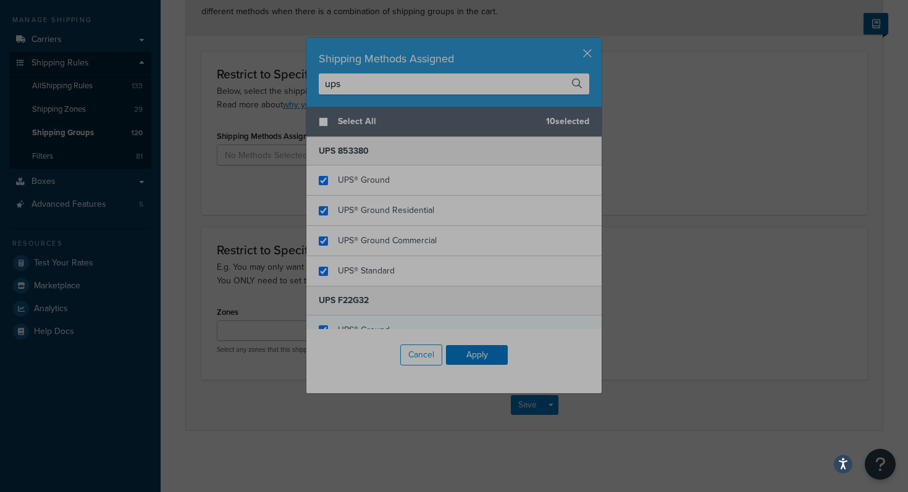
checkbox input "false"
checkbox input "true"
click at [312, 317] on div "UPS® Ground" at bounding box center [453, 331] width 295 height 30
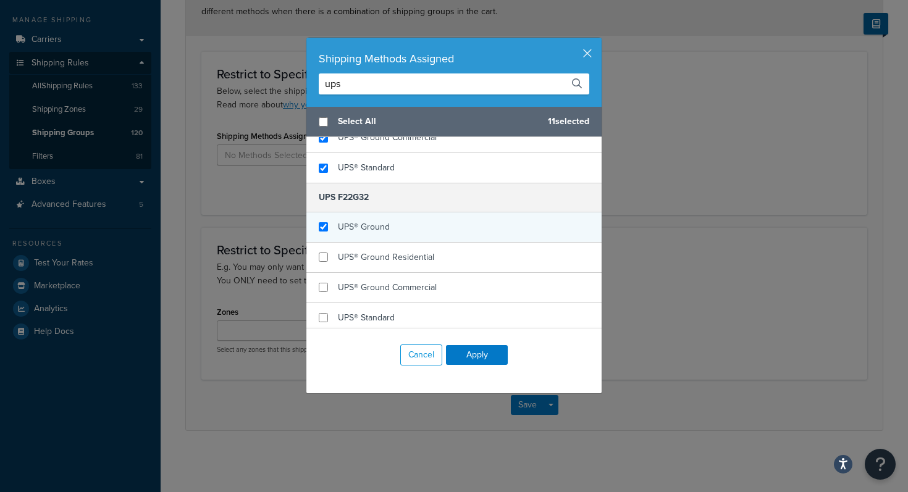
scroll to position [107, 0]
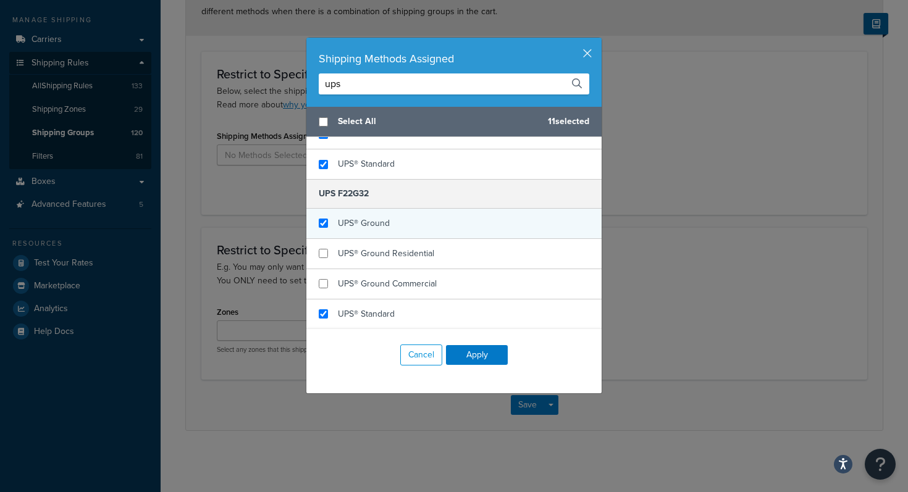
checkbox input "true"
click at [352, 318] on span "UPS® Standard" at bounding box center [366, 314] width 57 height 13
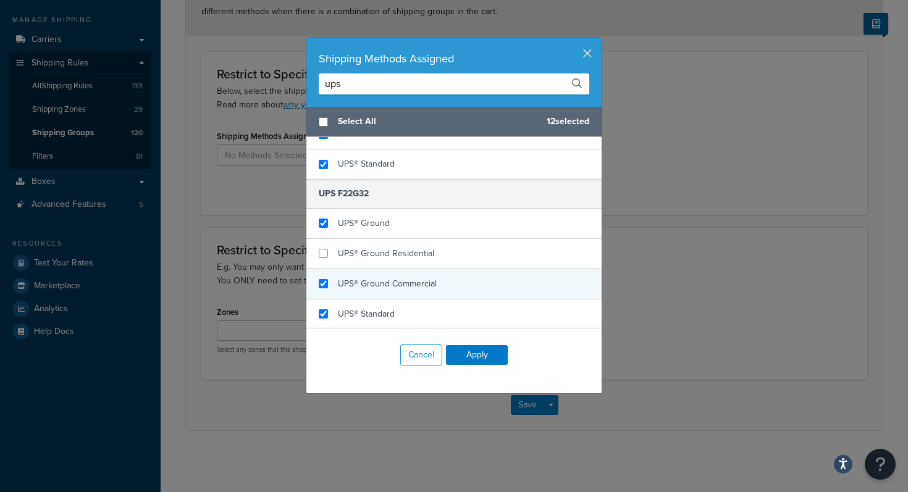
checkbox input "true"
click at [361, 286] on span "UPS® Ground Commercial" at bounding box center [387, 283] width 99 height 13
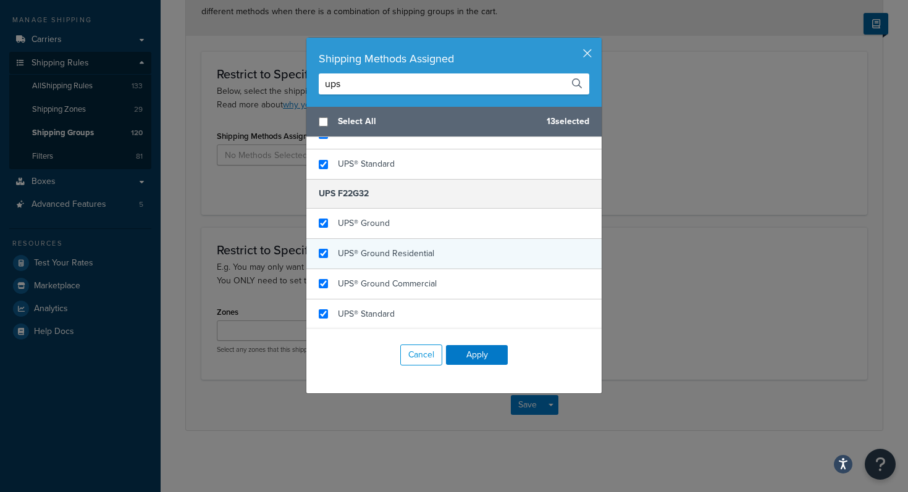
checkbox input "true"
click at [361, 248] on span "UPS® Ground Residential" at bounding box center [386, 253] width 96 height 13
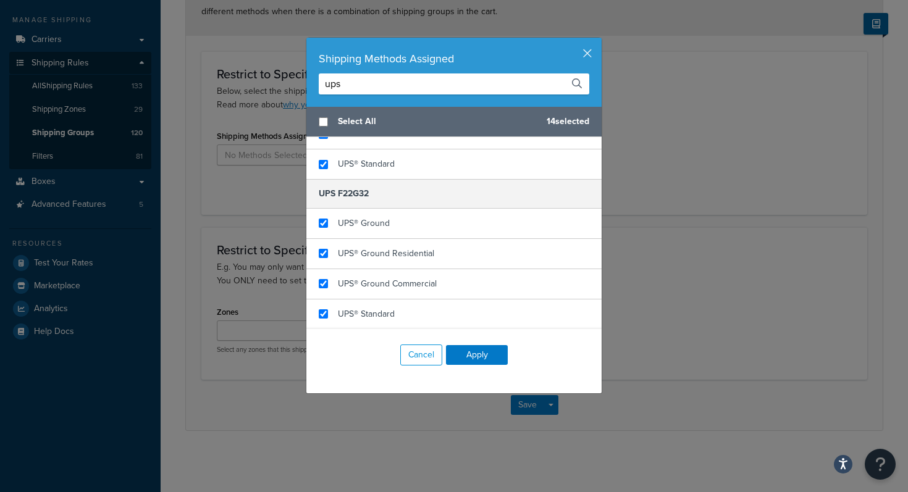
click at [486, 366] on div "Cancel Apply" at bounding box center [453, 355] width 295 height 52
click at [486, 360] on button "Apply" at bounding box center [477, 355] width 62 height 20
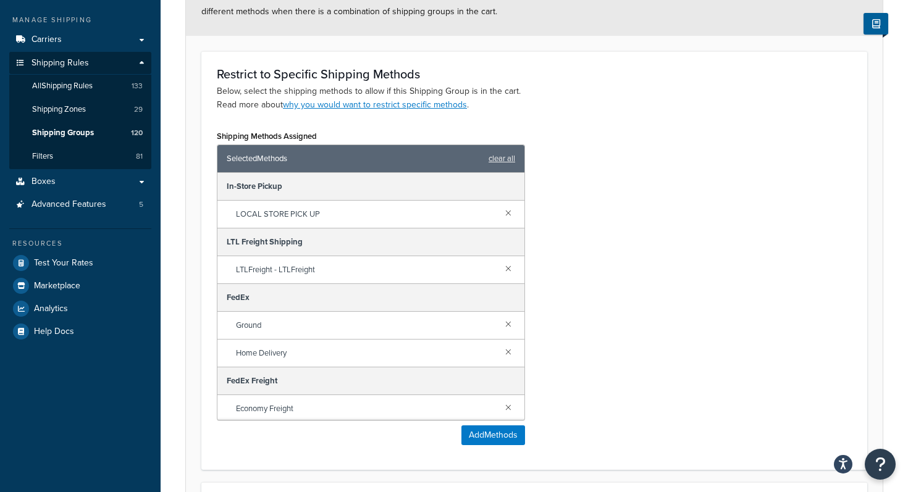
click at [638, 169] on div "Shipping Methods Assigned Selected Methods clear all In-Store Pickup LOCAL STOR…" at bounding box center [535, 290] width 654 height 327
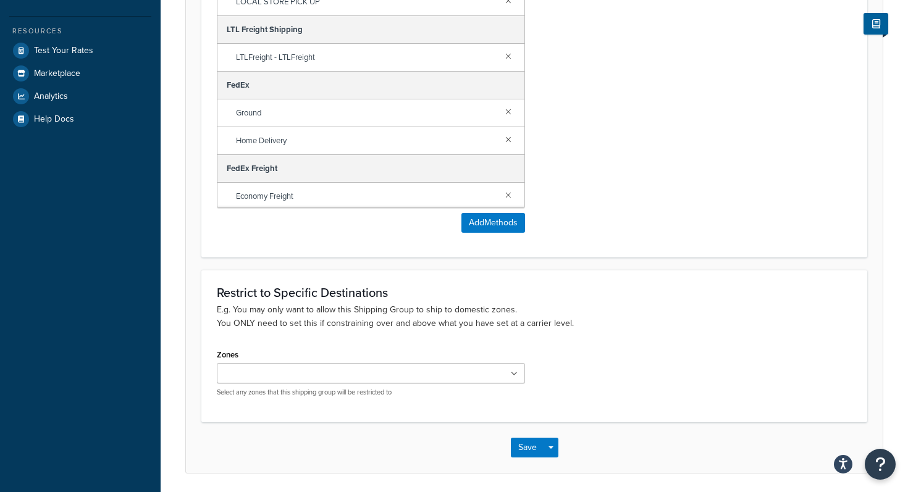
scroll to position [414, 0]
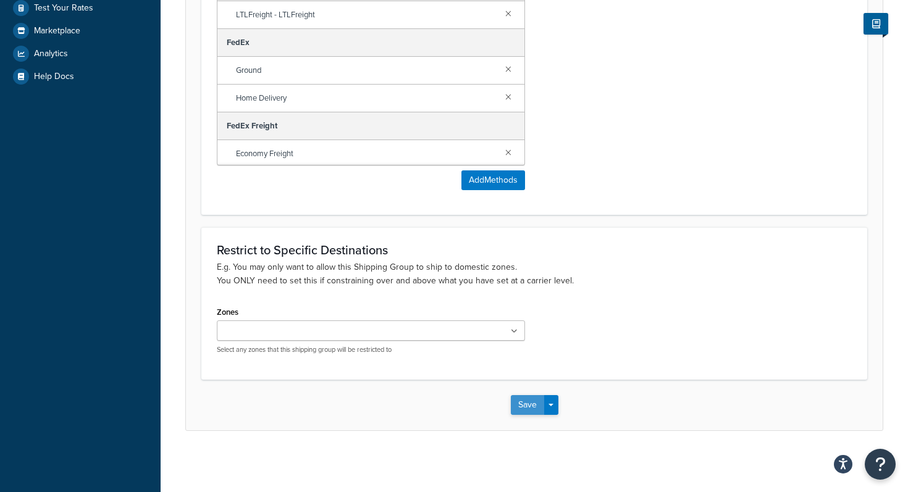
click at [534, 408] on button "Save" at bounding box center [527, 405] width 33 height 20
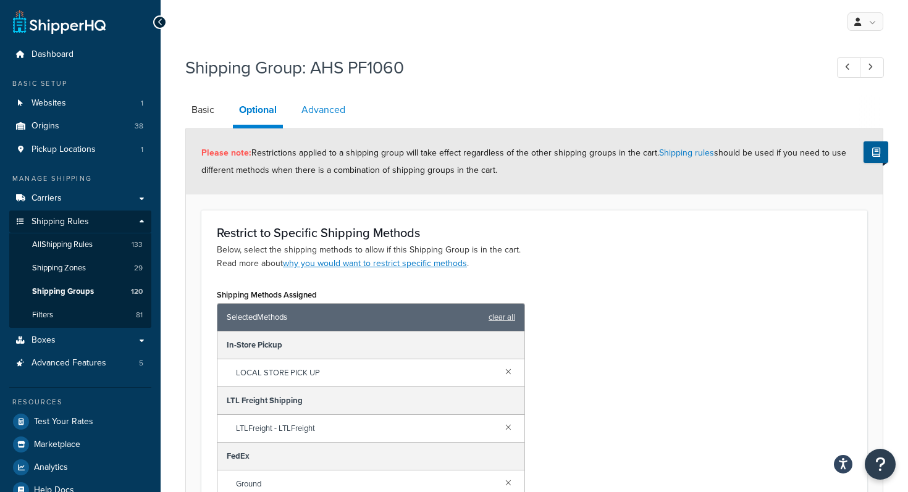
click at [314, 119] on link "Advanced" at bounding box center [323, 110] width 56 height 30
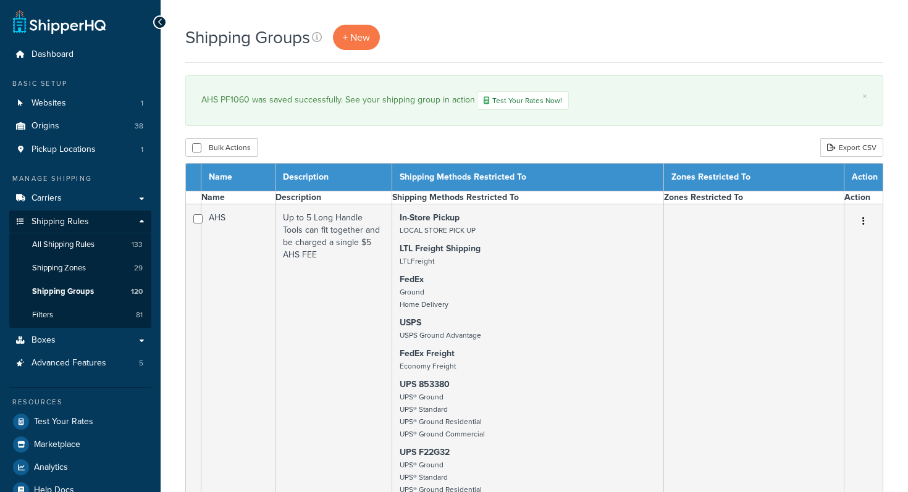
select select "15"
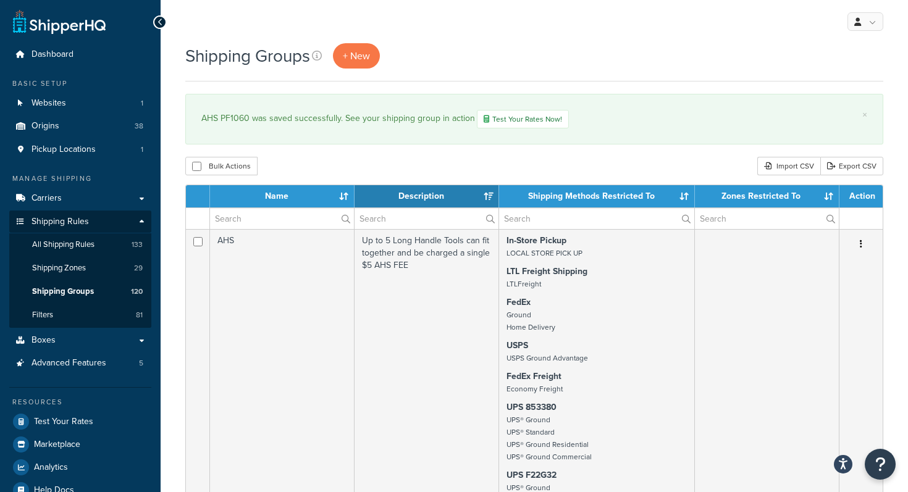
click at [327, 162] on div "Bulk Actions Duplicate Delete Import CSV Export CSV" at bounding box center [534, 166] width 698 height 19
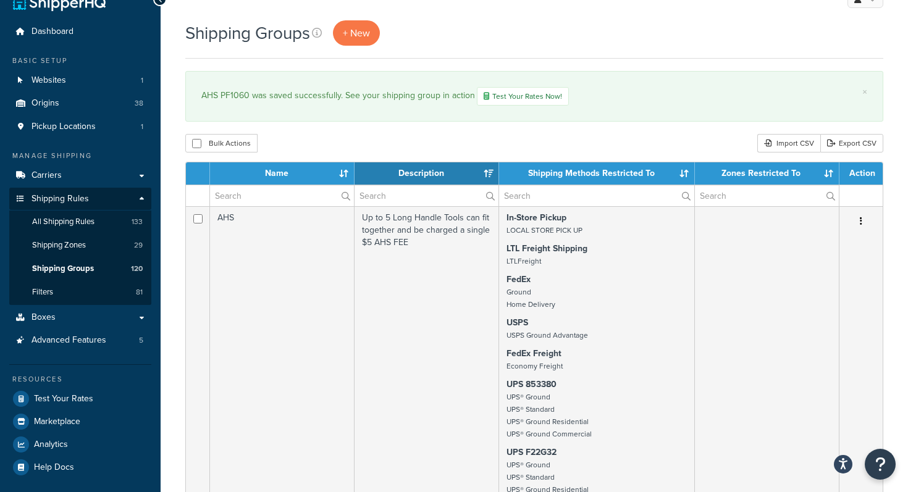
scroll to position [25, 0]
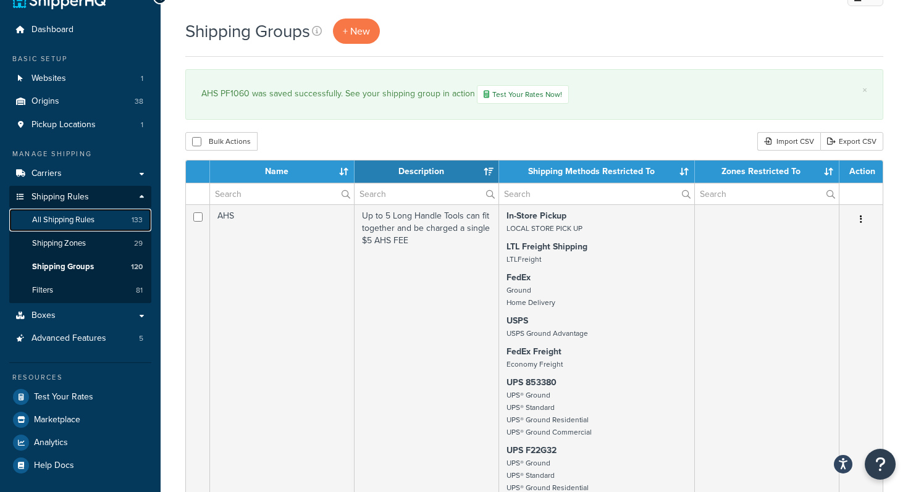
click at [82, 217] on span "All Shipping Rules" at bounding box center [63, 220] width 62 height 11
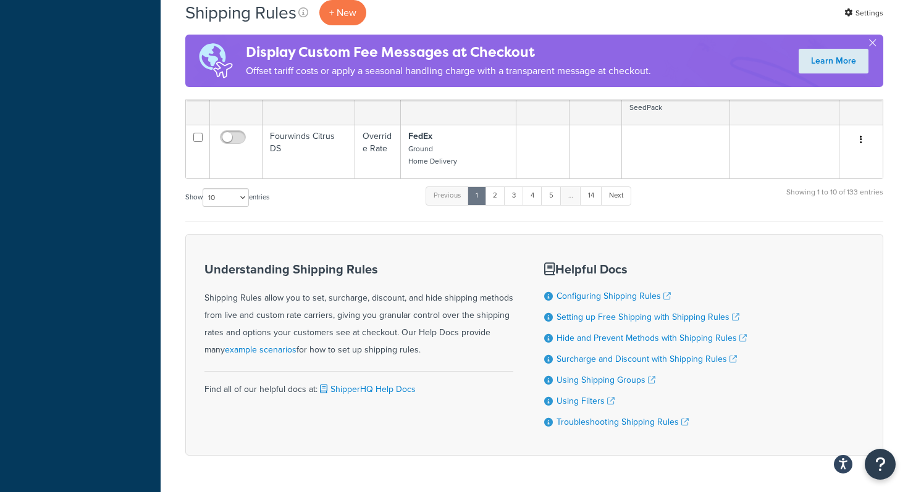
scroll to position [815, 0]
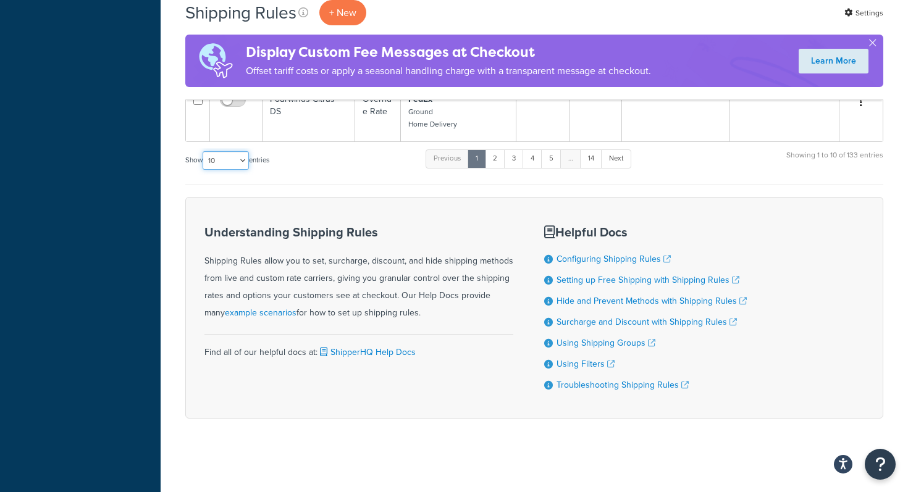
click at [230, 166] on select "10 15 25 50 100 1000" at bounding box center [226, 160] width 46 height 19
select select "1000"
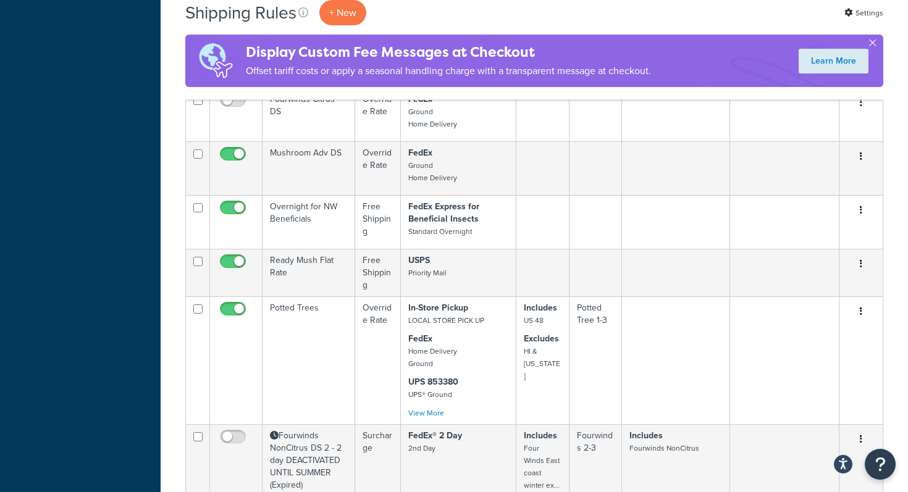
scroll to position [3169, 0]
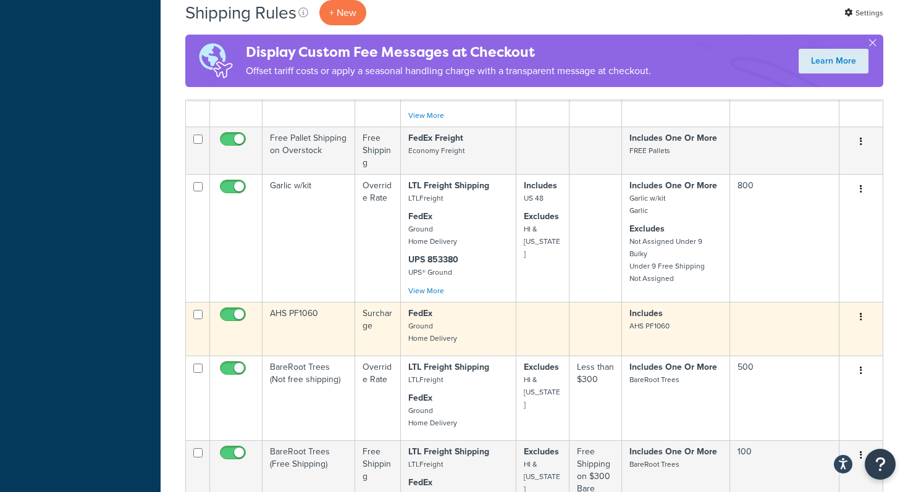
click at [447, 321] on small "Ground Home Delivery" at bounding box center [432, 332] width 49 height 23
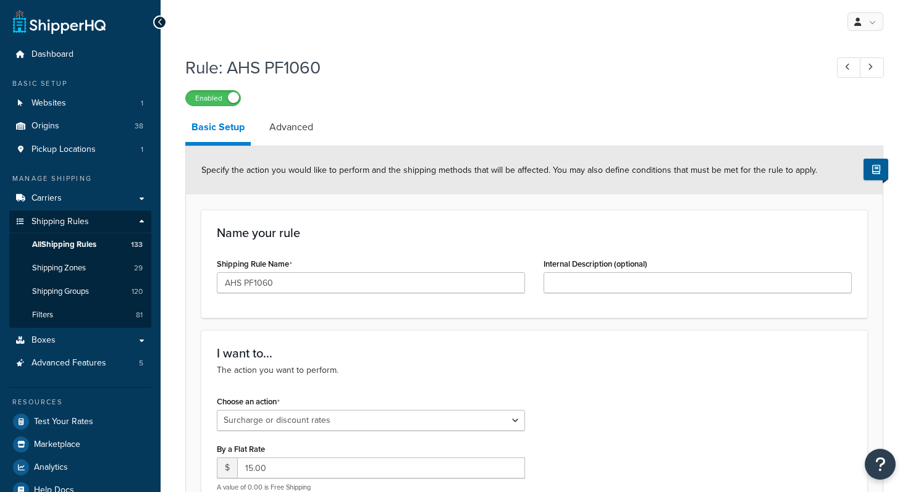
select select "SURCHARGE"
select select "SHIPPING_GROUP"
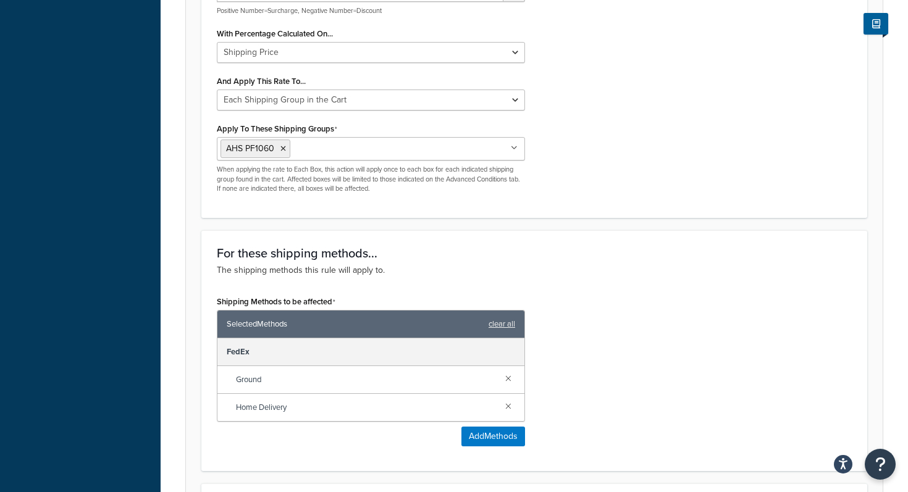
scroll to position [544, 0]
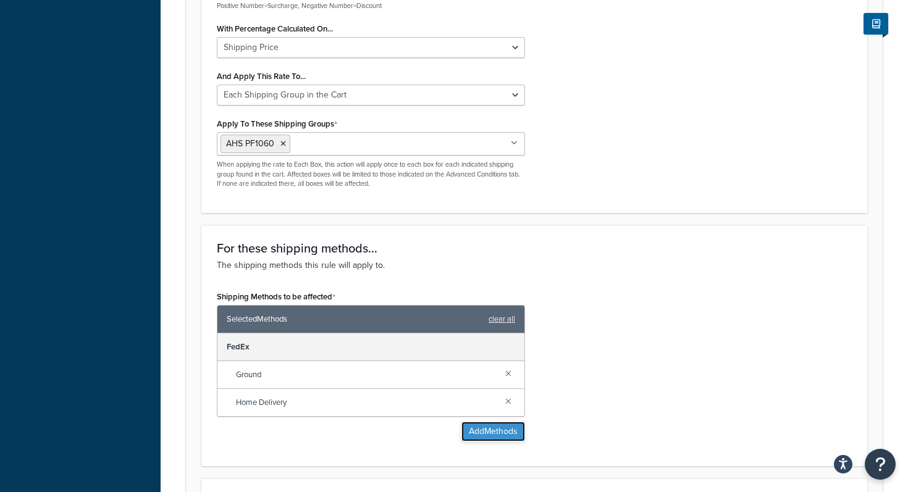
click at [492, 439] on button "Add Methods" at bounding box center [493, 432] width 64 height 20
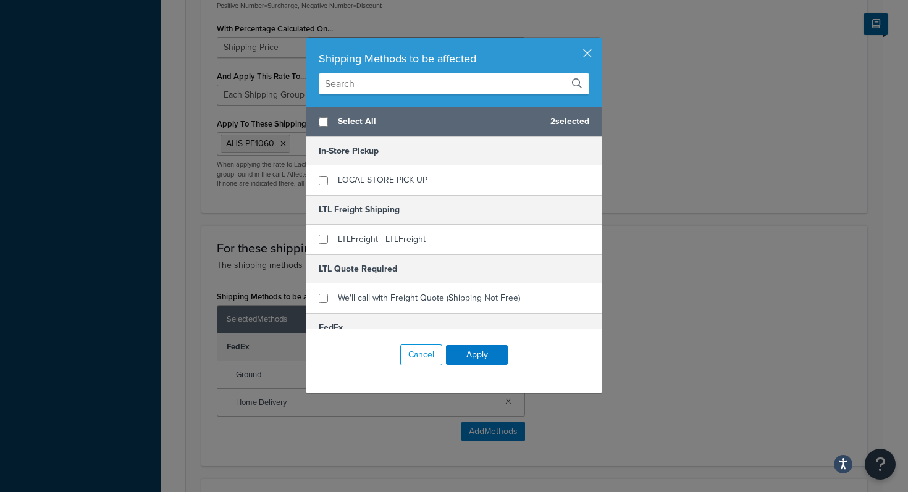
click at [396, 75] on input "text" at bounding box center [454, 84] width 271 height 21
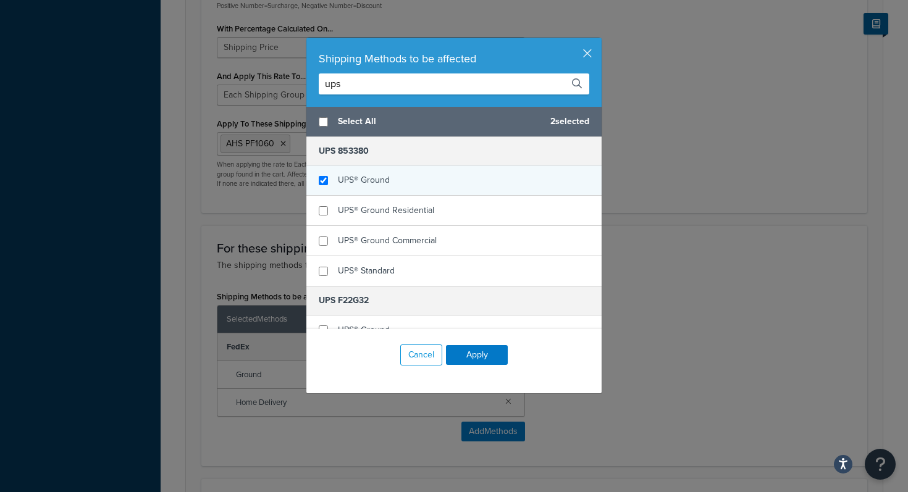
type input "ups"
checkbox input "true"
click at [335, 174] on div "UPS® Ground" at bounding box center [453, 181] width 295 height 30
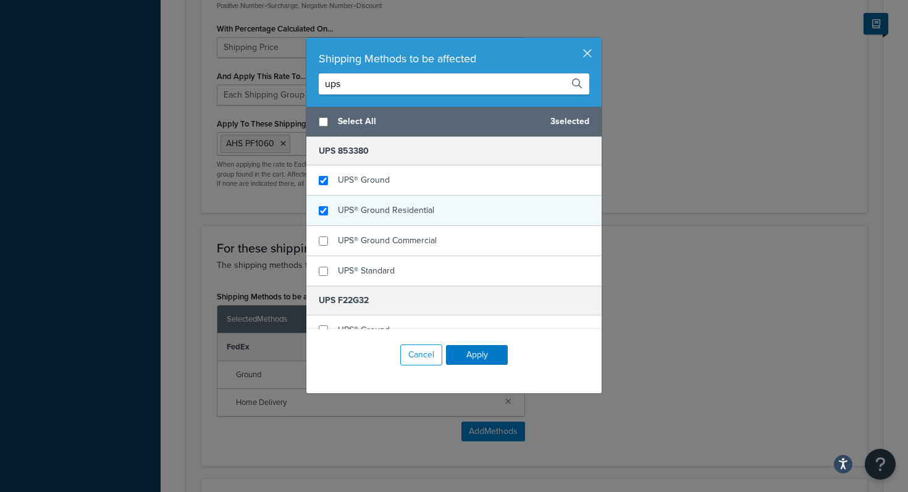
checkbox input "true"
click at [335, 209] on div "UPS® Ground Residential" at bounding box center [453, 211] width 295 height 30
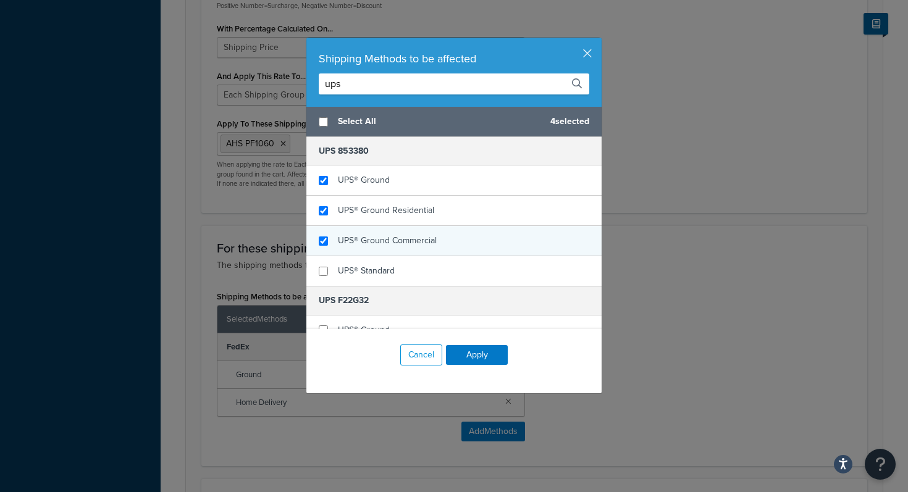
checkbox input "true"
click at [340, 240] on span "UPS® Ground Commercial" at bounding box center [387, 240] width 99 height 13
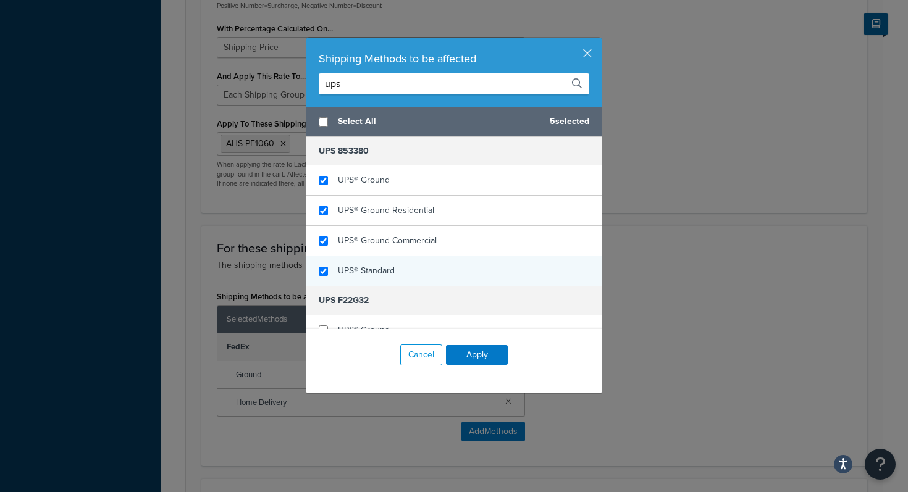
checkbox input "true"
click at [348, 274] on span "UPS® Standard" at bounding box center [366, 270] width 57 height 13
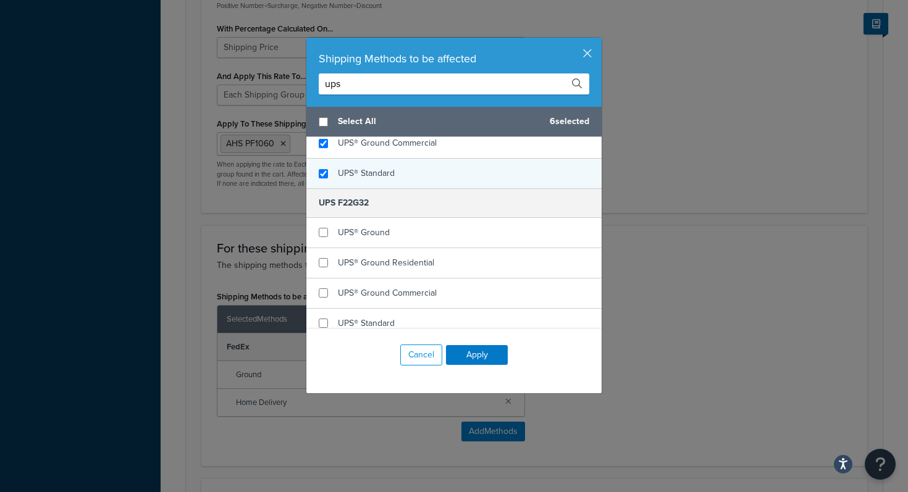
scroll to position [99, 0]
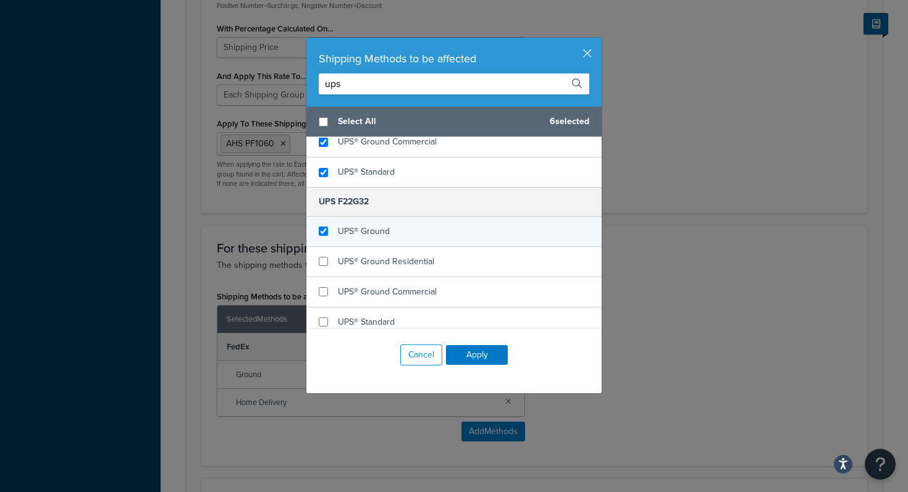
checkbox input "true"
click at [366, 236] on span "UPS® Ground" at bounding box center [364, 231] width 52 height 13
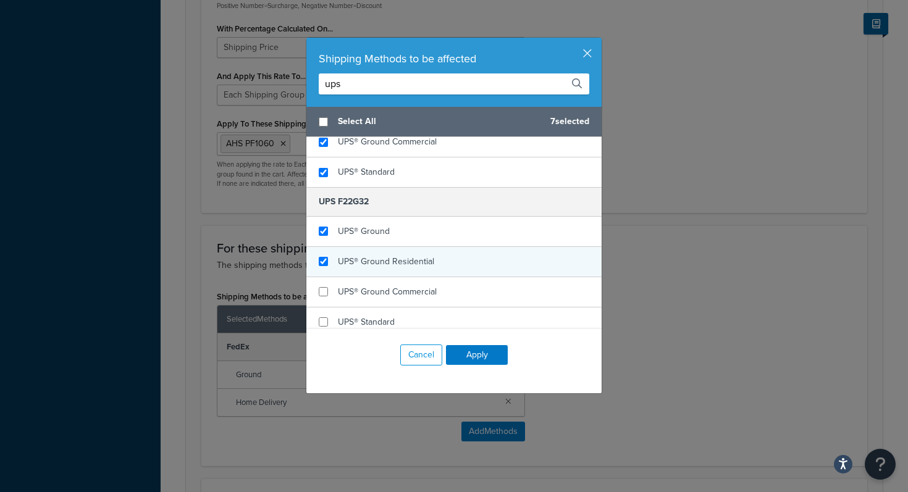
checkbox input "true"
click at [377, 274] on div "UPS® Ground Residential" at bounding box center [453, 262] width 295 height 30
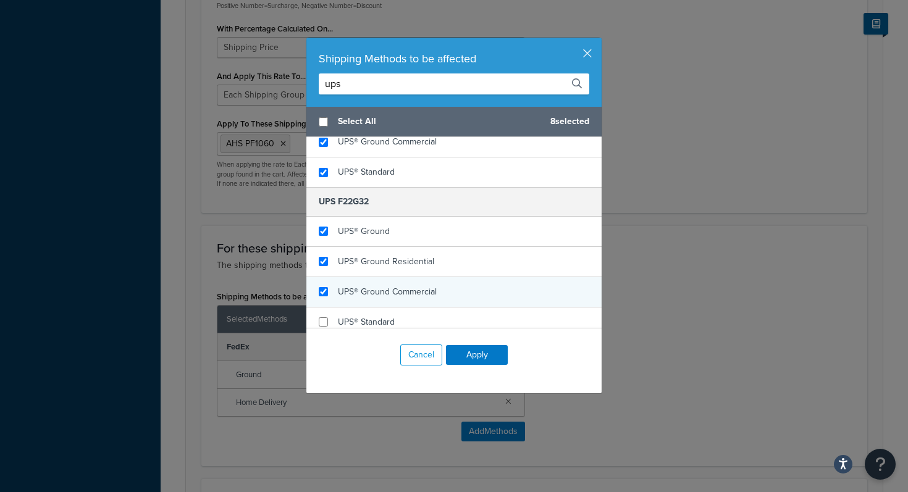
checkbox input "true"
click at [377, 293] on span "UPS® Ground Commercial" at bounding box center [387, 291] width 99 height 13
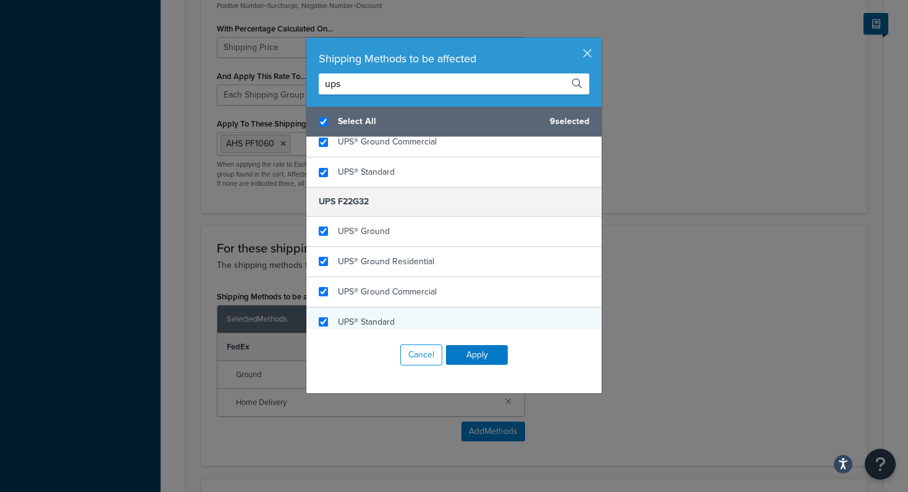
checkbox input "true"
click at [378, 327] on span "UPS® Standard" at bounding box center [366, 322] width 57 height 13
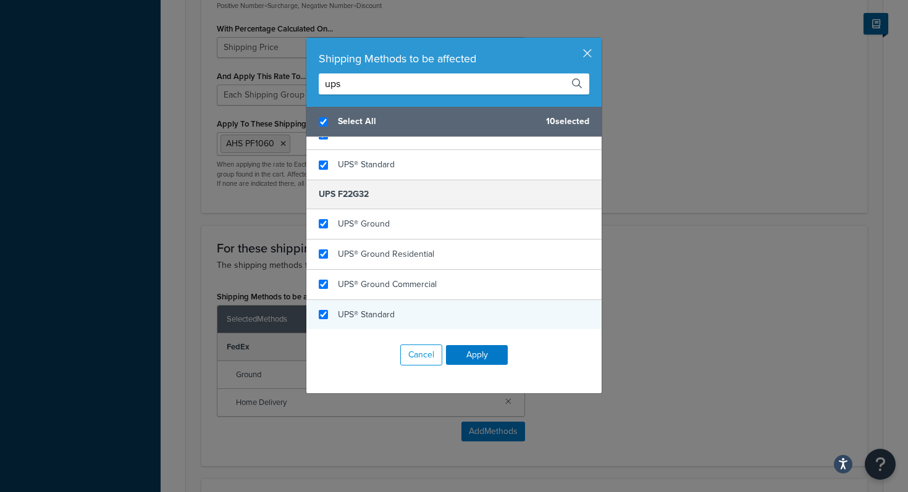
scroll to position [107, 0]
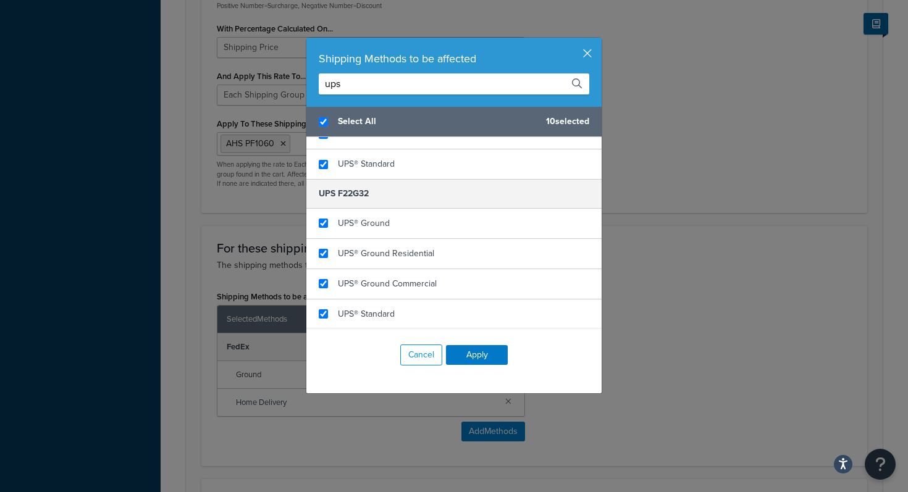
click at [372, 91] on input "ups" at bounding box center [454, 84] width 271 height 21
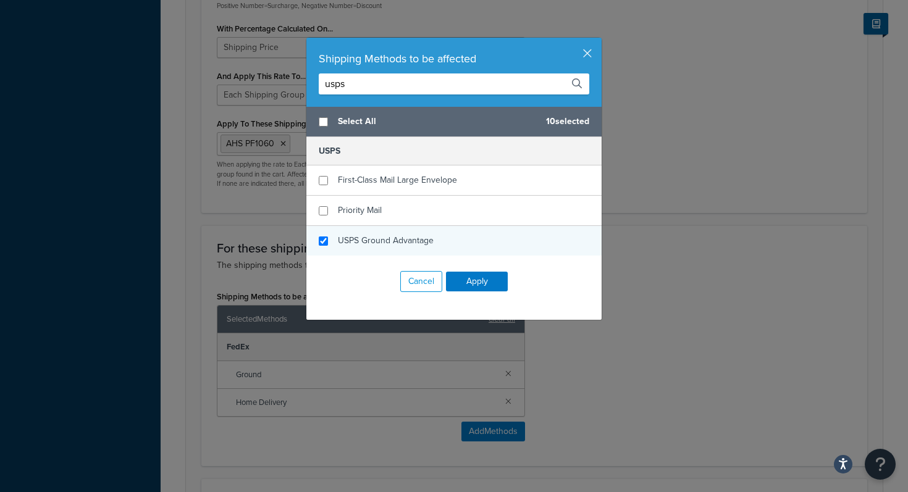
type input "usps"
checkbox input "false"
checkbox input "true"
click at [405, 244] on span "USPS Ground Advantage" at bounding box center [386, 240] width 96 height 13
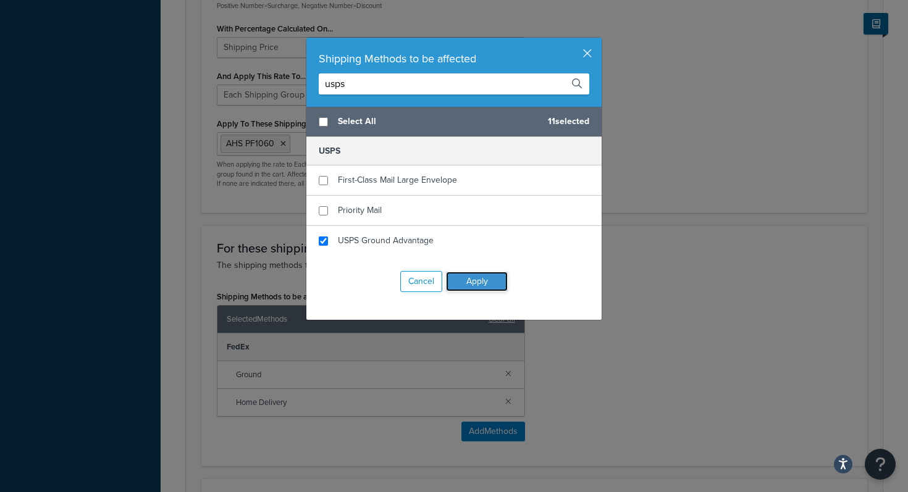
click at [492, 283] on button "Apply" at bounding box center [477, 282] width 62 height 20
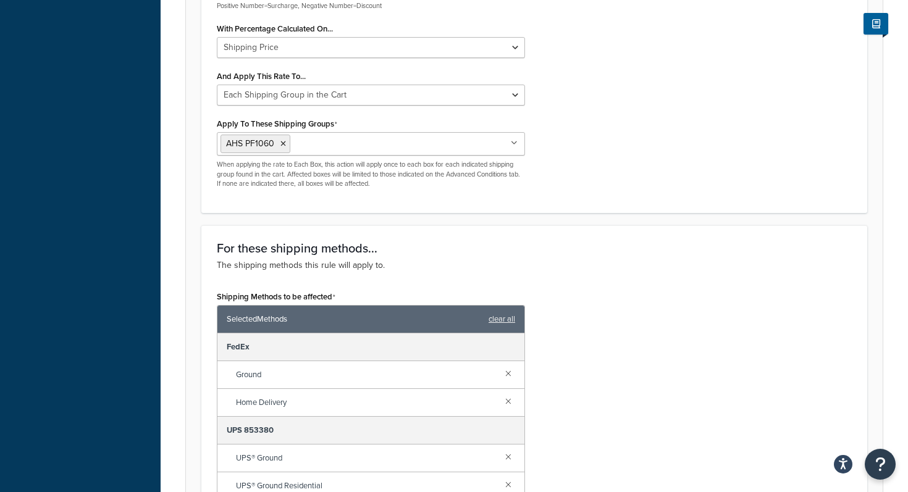
click at [652, 321] on div "Shipping Methods to be affected Selected Methods clear all FedEx Ground Home De…" at bounding box center [535, 451] width 654 height 327
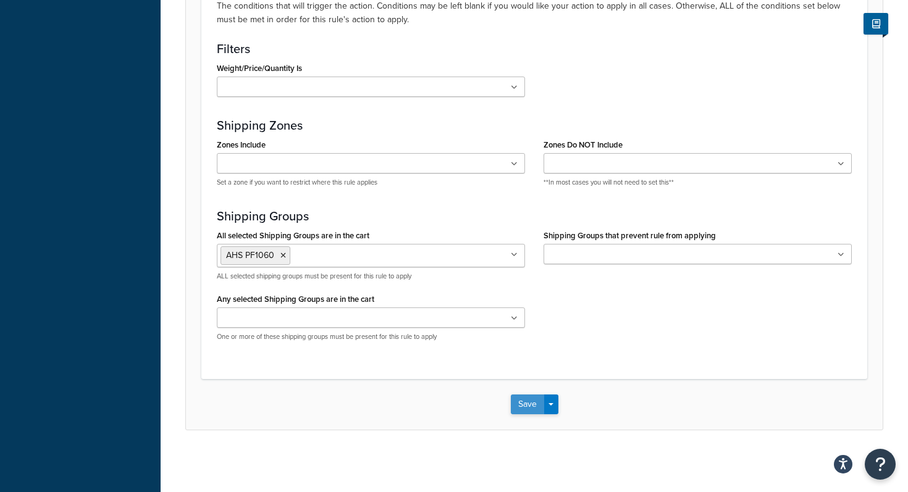
click at [529, 404] on button "Save" at bounding box center [527, 405] width 33 height 20
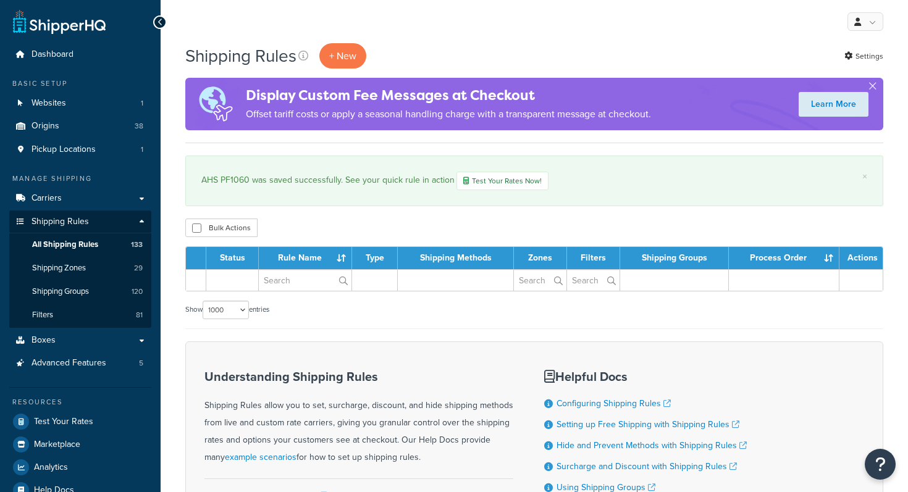
select select "1000"
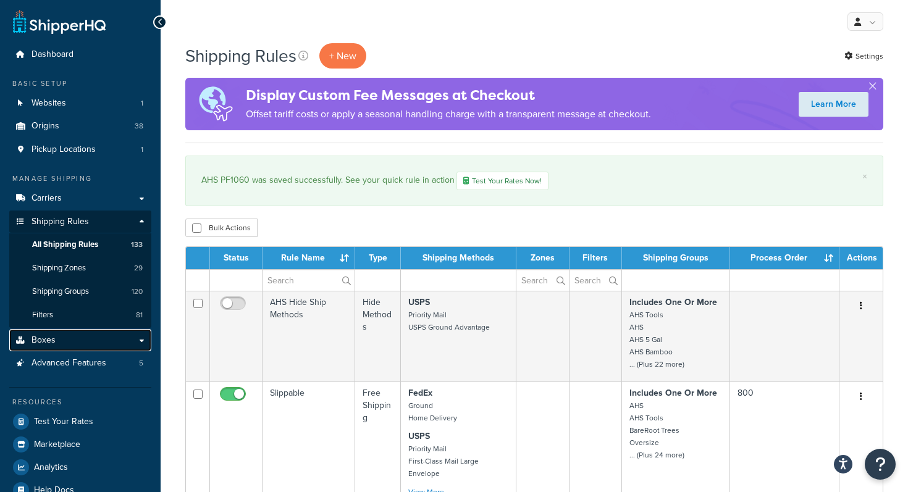
click at [92, 343] on link "Boxes" at bounding box center [80, 340] width 142 height 23
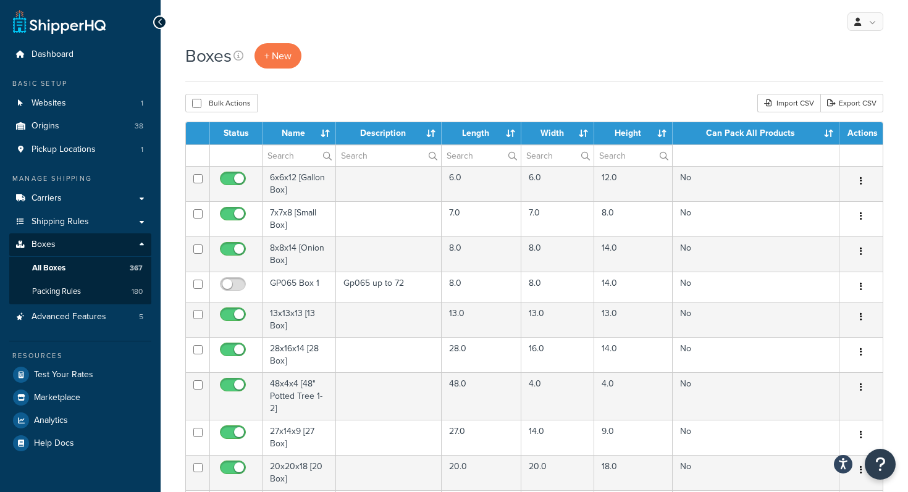
click at [431, 88] on div "Boxes + New Bulk Actions Duplicate Delete Import CSV Export CSV Contact Us Send…" at bounding box center [535, 423] width 748 height 761
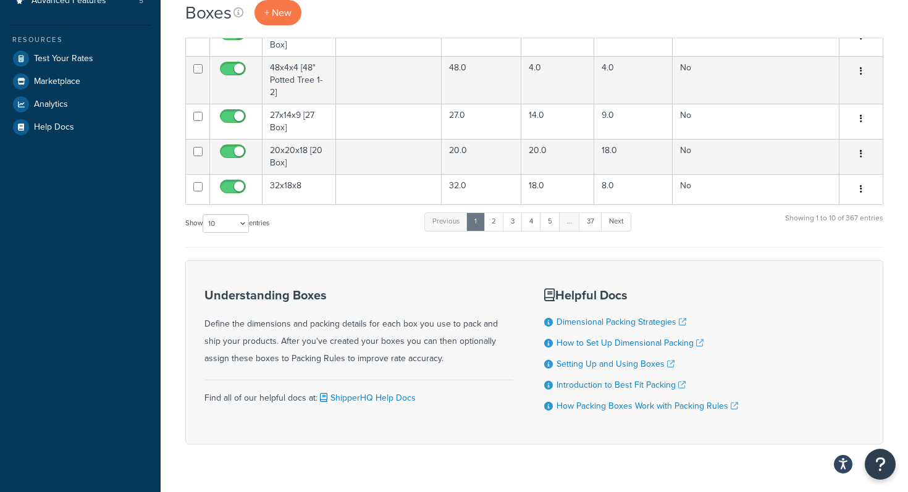
scroll to position [342, 0]
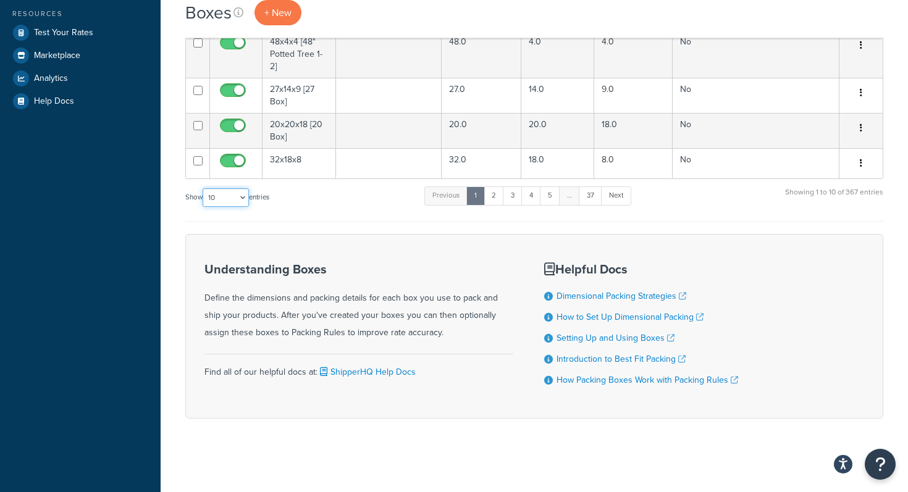
click at [220, 206] on select "10 15 25 50 100 1000" at bounding box center [226, 197] width 46 height 19
select select "1000"
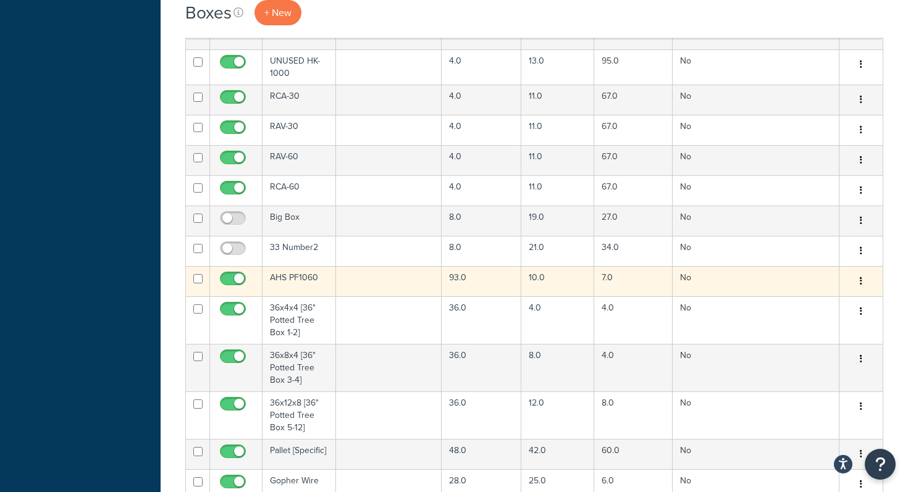
click at [423, 266] on td at bounding box center [389, 281] width 106 height 30
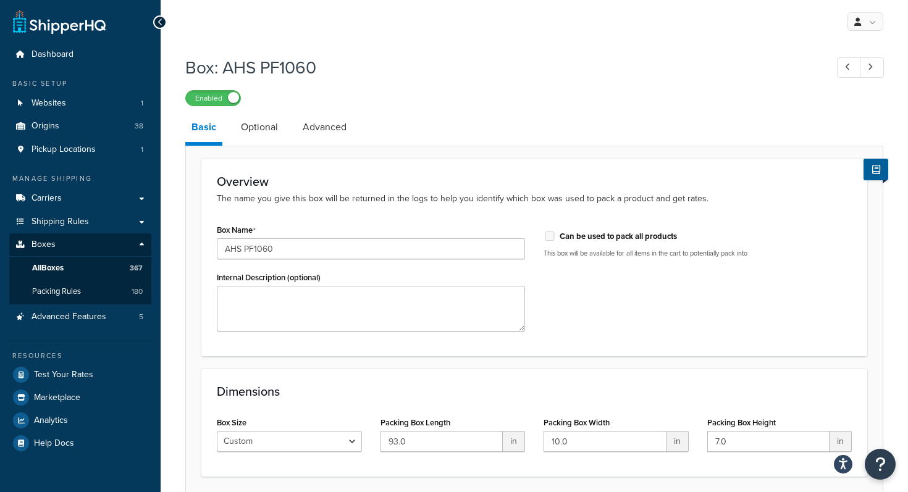
click at [469, 107] on div "Box: AHS PF1060 Enabled Basic Optional Advanced Overview The name you give this…" at bounding box center [534, 288] width 698 height 479
click at [326, 117] on link "Advanced" at bounding box center [325, 127] width 56 height 30
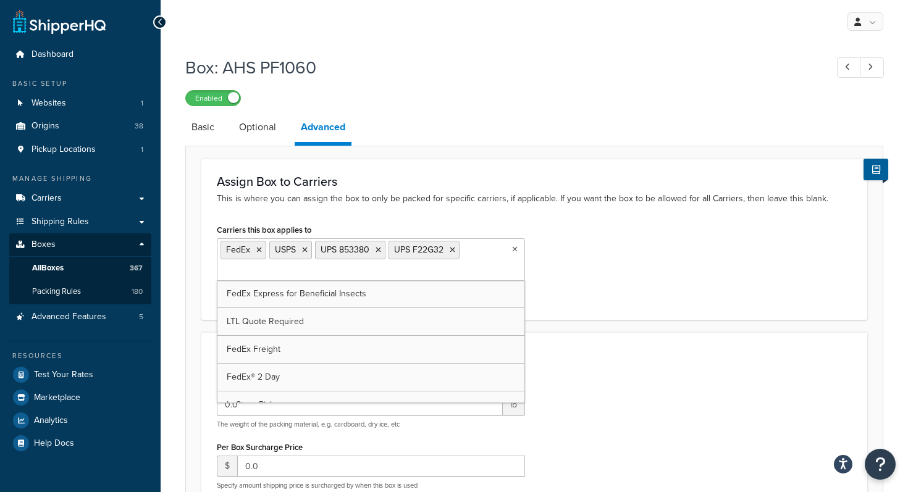
click at [414, 270] on ul "FedEx USPS UPS 853380 UPS F22G32" at bounding box center [371, 259] width 308 height 43
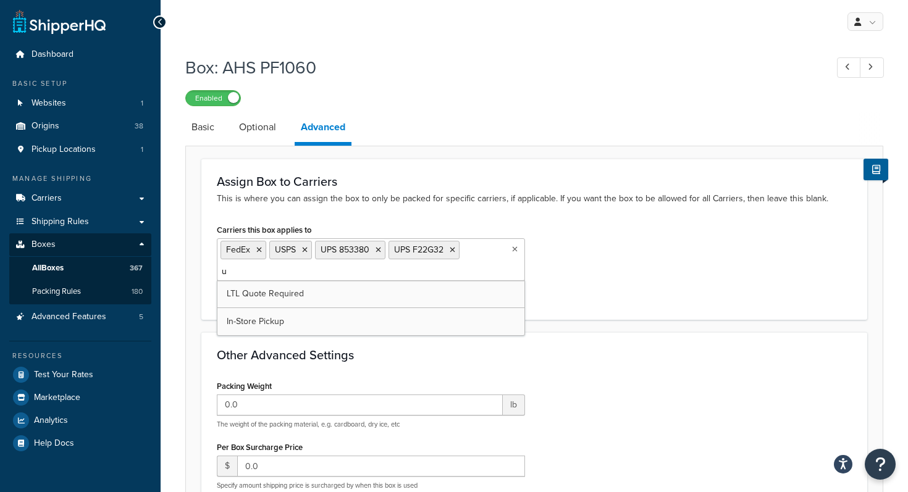
type input "us"
type input "ltl"
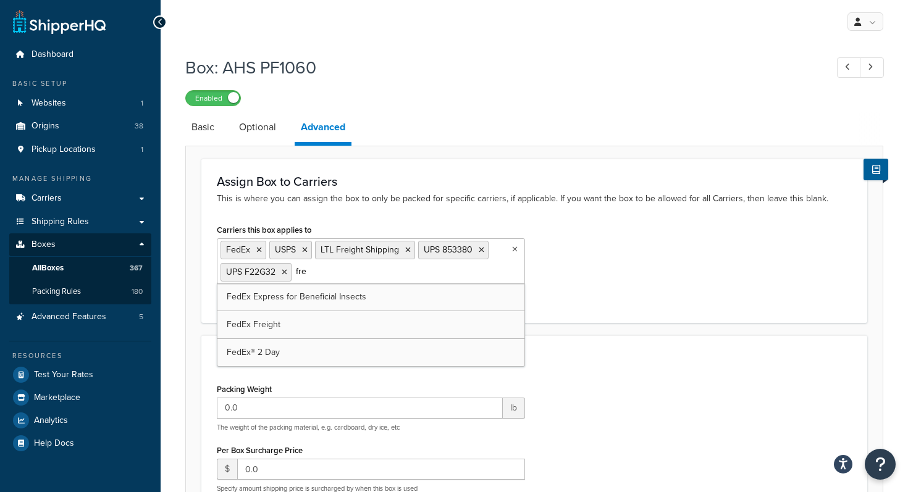
type input "frei"
click at [562, 151] on div "Assign Box to Carriers This is where you can assign the box to only be packed f…" at bounding box center [534, 428] width 698 height 564
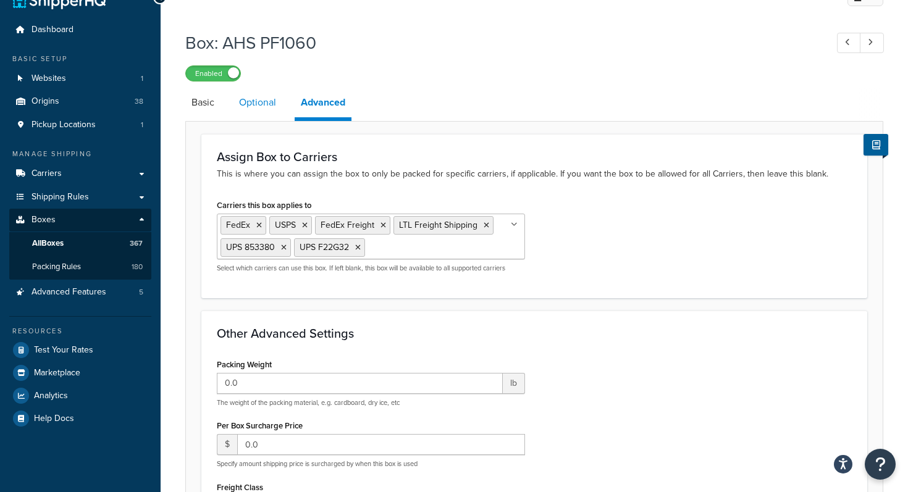
click at [267, 104] on link "Optional" at bounding box center [257, 103] width 49 height 30
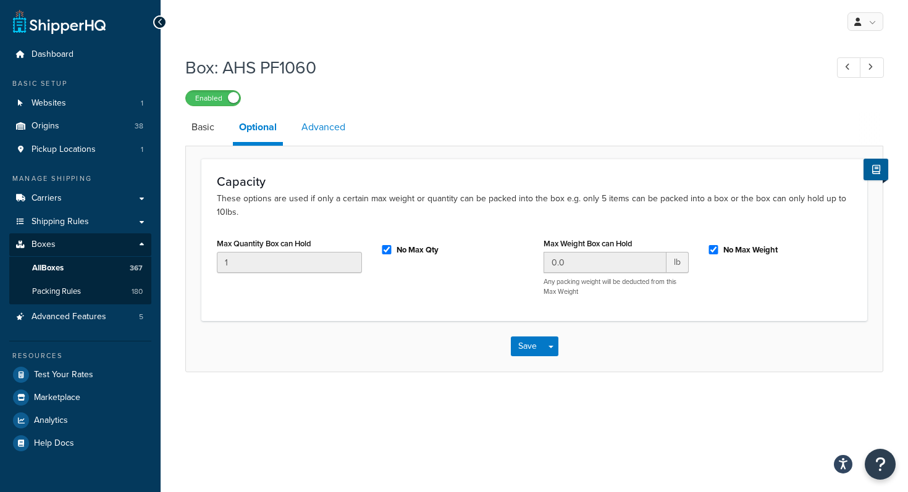
click at [332, 129] on link "Advanced" at bounding box center [323, 127] width 56 height 30
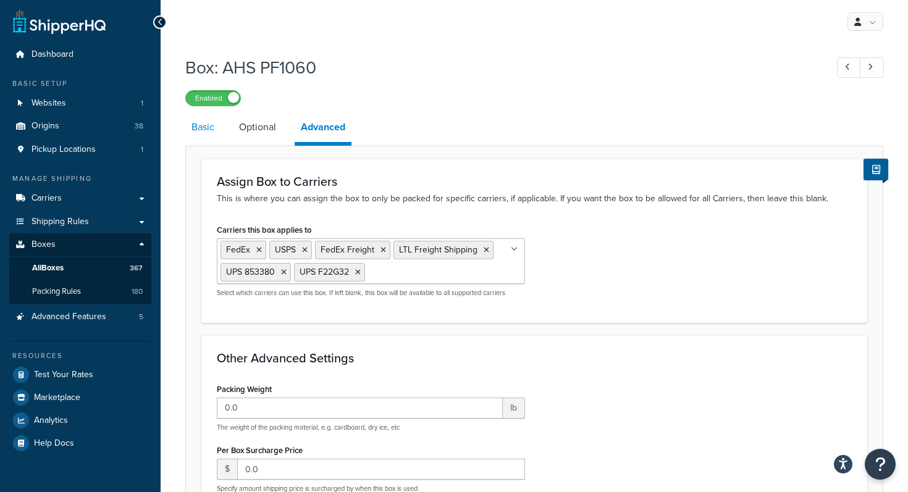
click at [209, 128] on link "Basic" at bounding box center [202, 127] width 35 height 30
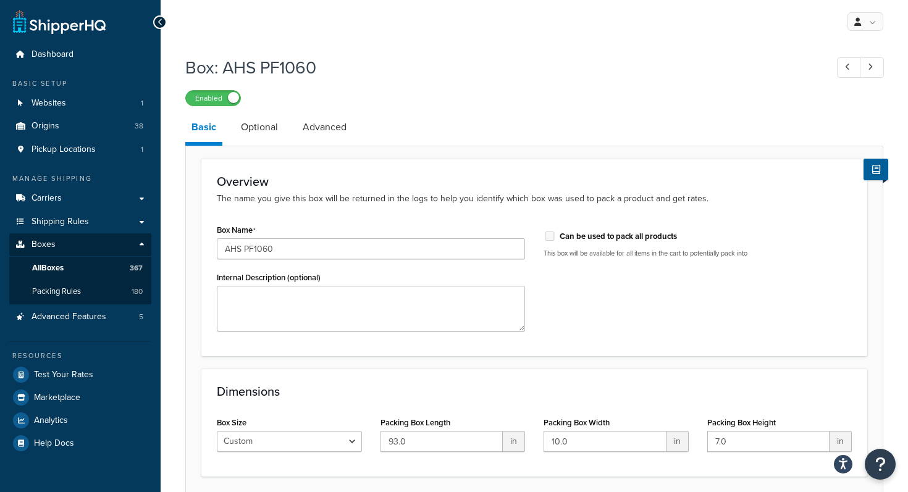
click at [500, 101] on div "Enabled" at bounding box center [534, 97] width 698 height 17
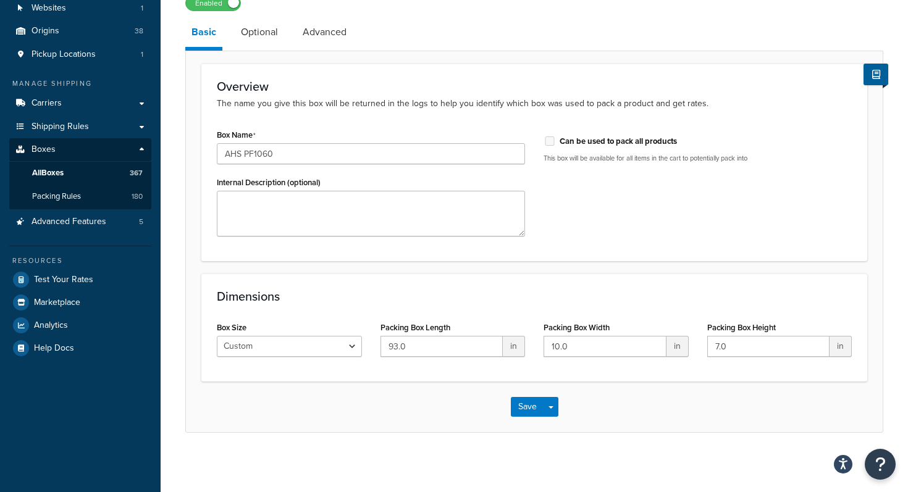
scroll to position [98, 0]
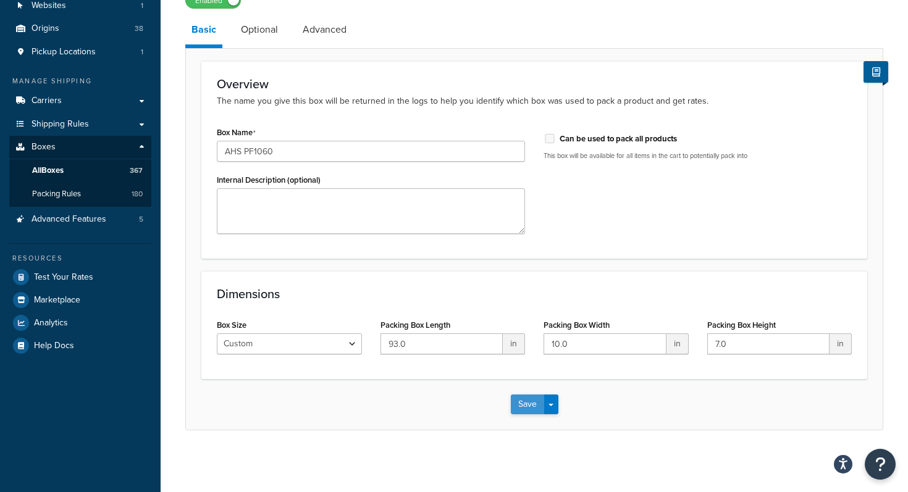
click at [527, 398] on button "Save" at bounding box center [527, 405] width 33 height 20
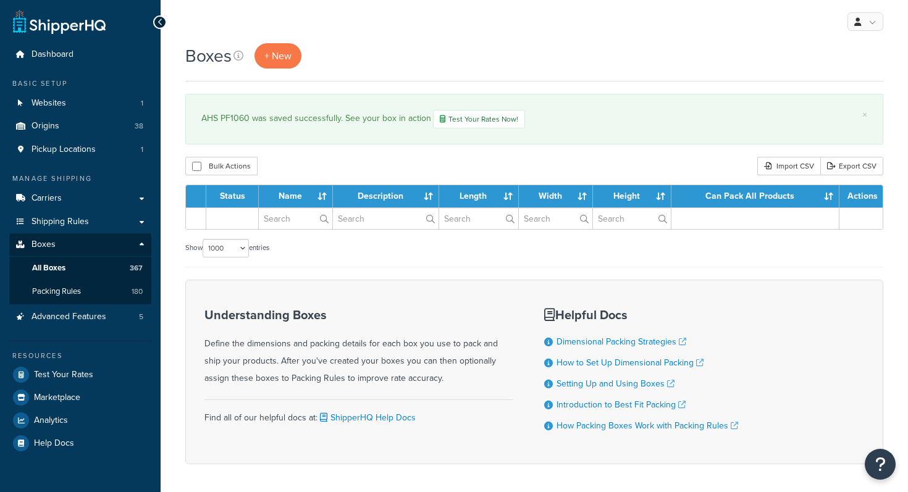
select select "1000"
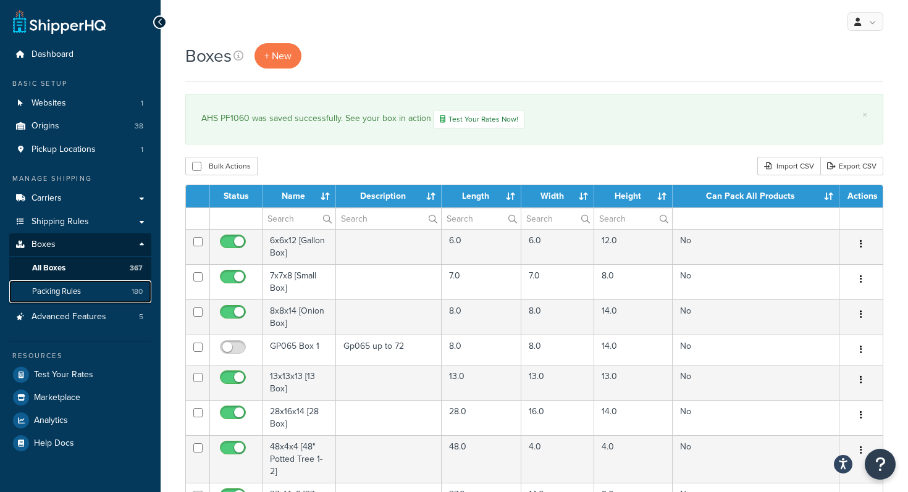
click at [74, 292] on span "Packing Rules" at bounding box center [56, 292] width 49 height 11
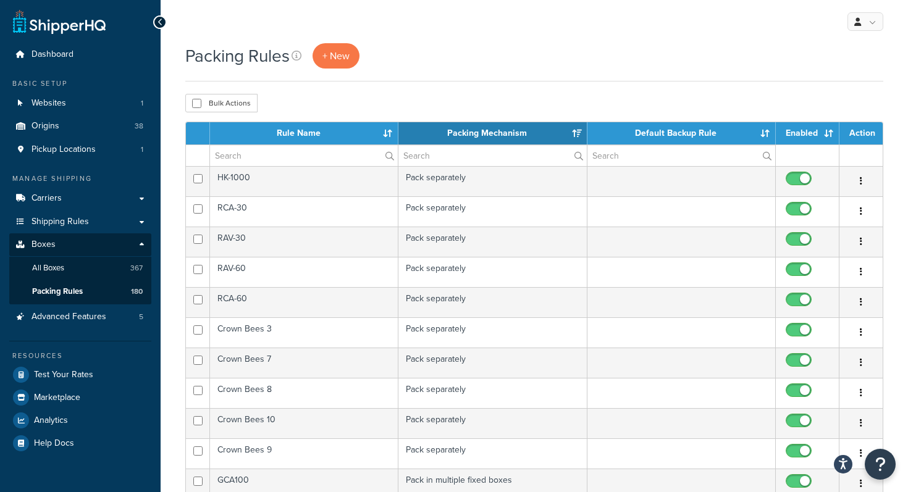
click at [334, 103] on div "Bulk Actions Duplicate [GEOGRAPHIC_DATA]" at bounding box center [534, 103] width 698 height 19
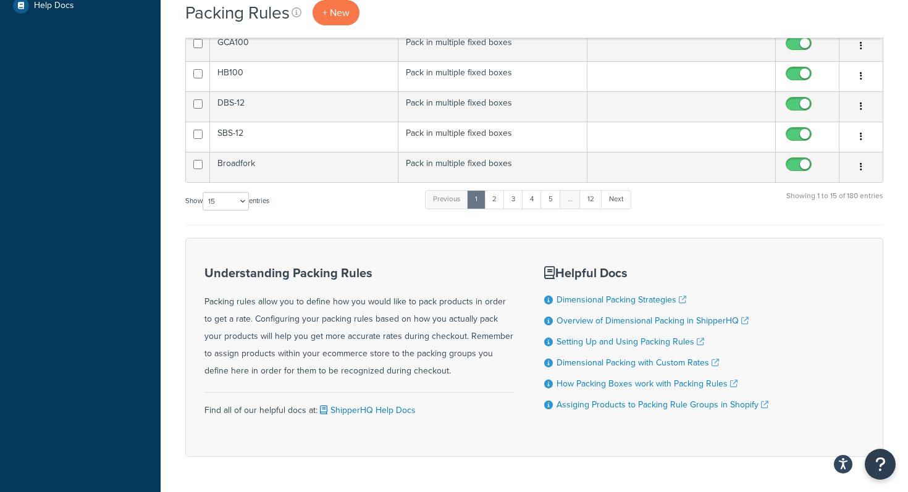
scroll to position [476, 0]
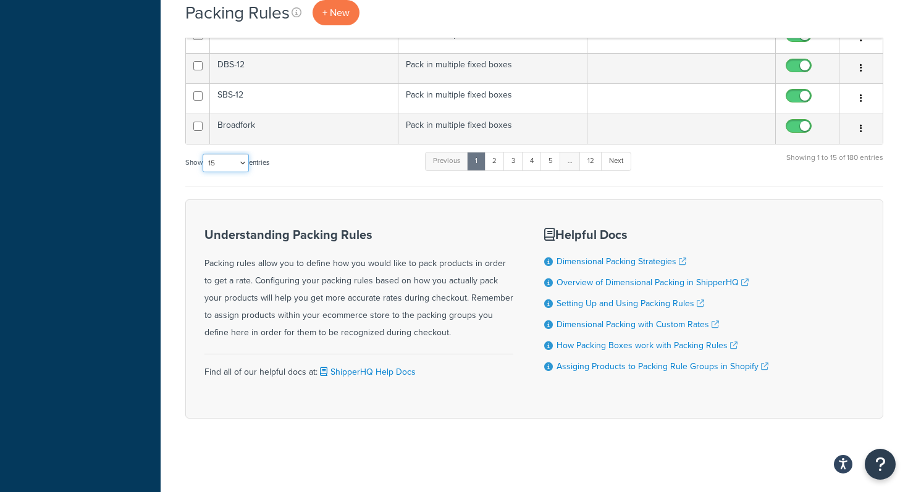
click at [219, 168] on select "10 15 25 50 100" at bounding box center [226, 163] width 46 height 19
select select "100"
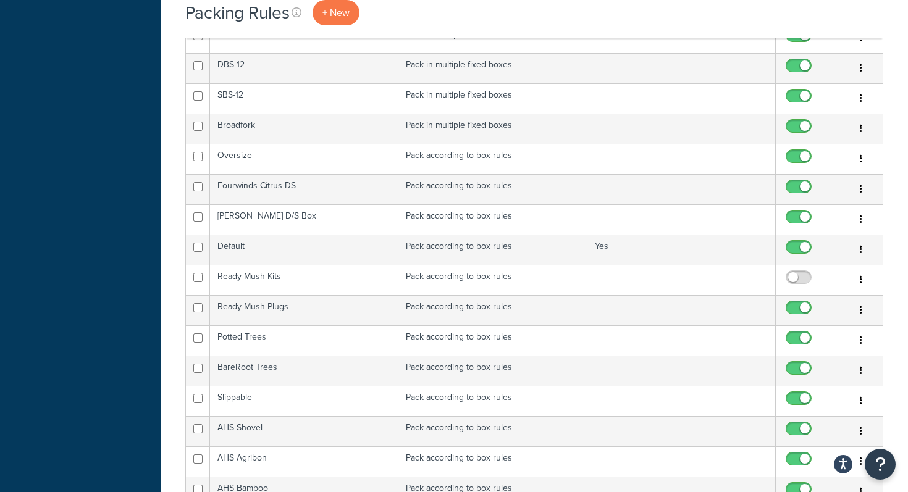
scroll to position [1536, 0]
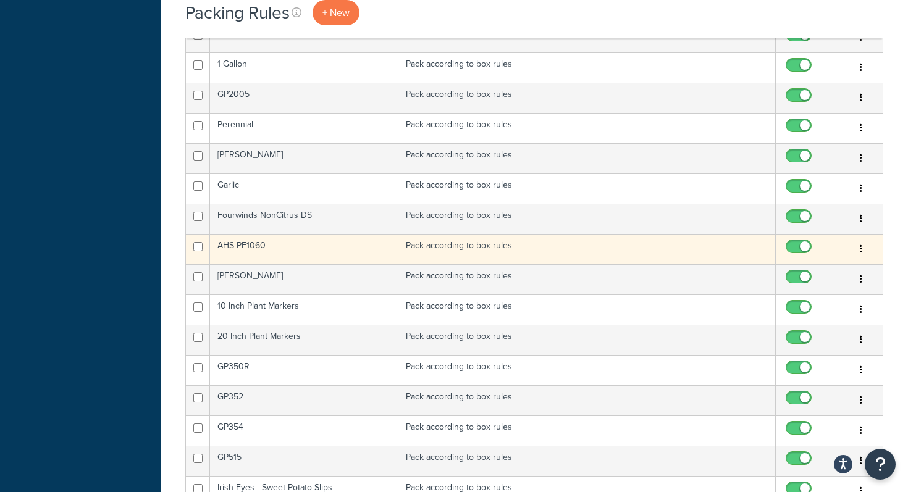
click at [331, 250] on td "AHS PF1060" at bounding box center [304, 249] width 188 height 30
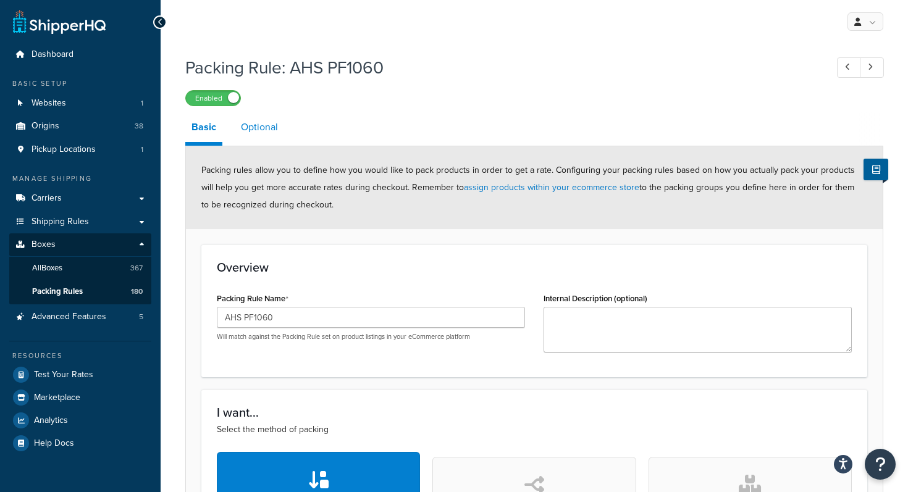
click at [269, 128] on link "Optional" at bounding box center [259, 127] width 49 height 30
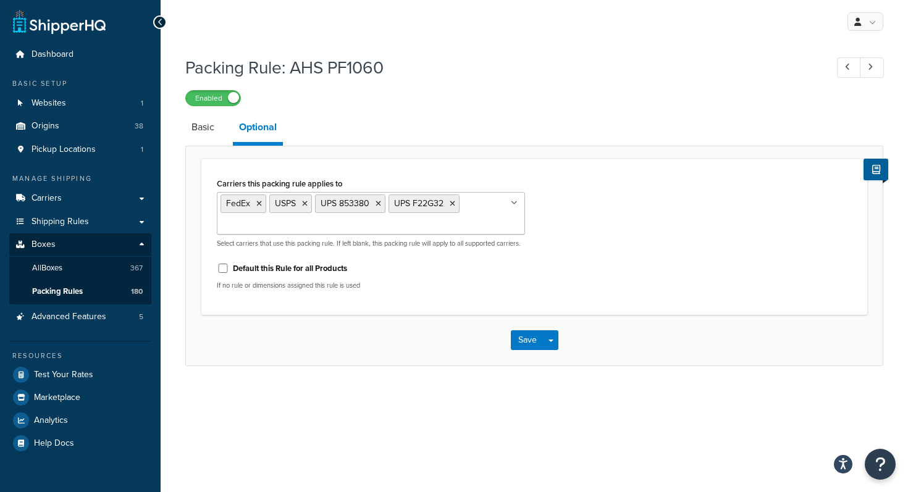
click at [327, 237] on div "FedEx USPS UPS 853380 UPS F22G32 FedEx Express for Beneficial Insects LTL Quote…" at bounding box center [371, 220] width 308 height 56
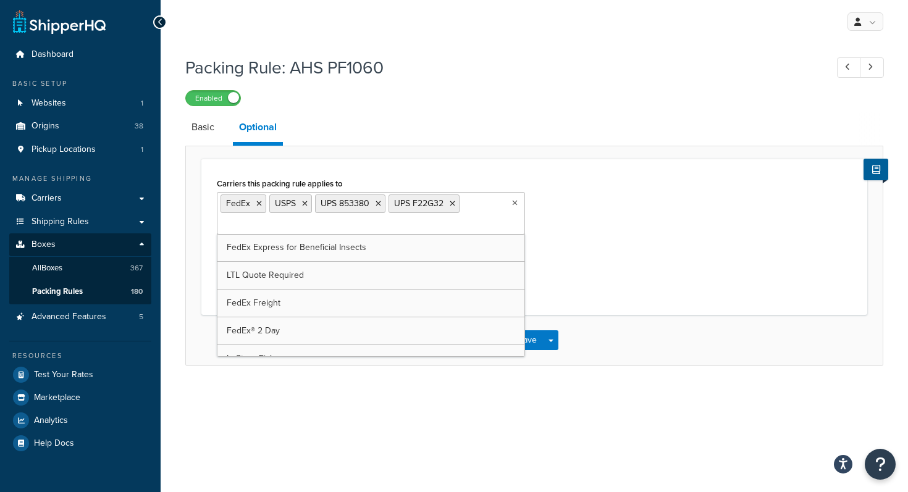
click at [327, 228] on ul "FedEx USPS UPS 853380 UPS F22G32" at bounding box center [371, 213] width 308 height 43
type input "ltl"
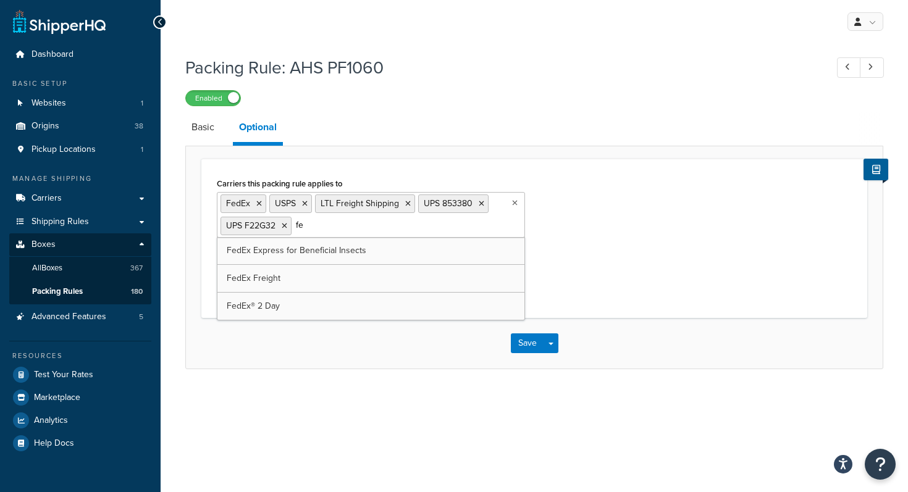
type input "fed"
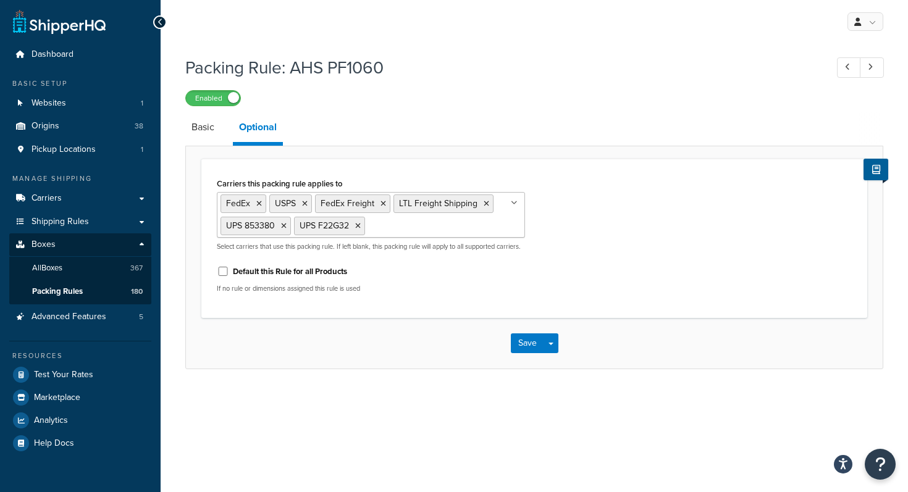
click at [629, 264] on div "Carriers this packing rule applies to FedEx USPS FedEx Freight LTL Freight Ship…" at bounding box center [535, 239] width 654 height 128
click at [474, 232] on ul "FedEx USPS FedEx Freight LTL Freight Shipping UPS 853380 UPS F22G32" at bounding box center [371, 215] width 308 height 46
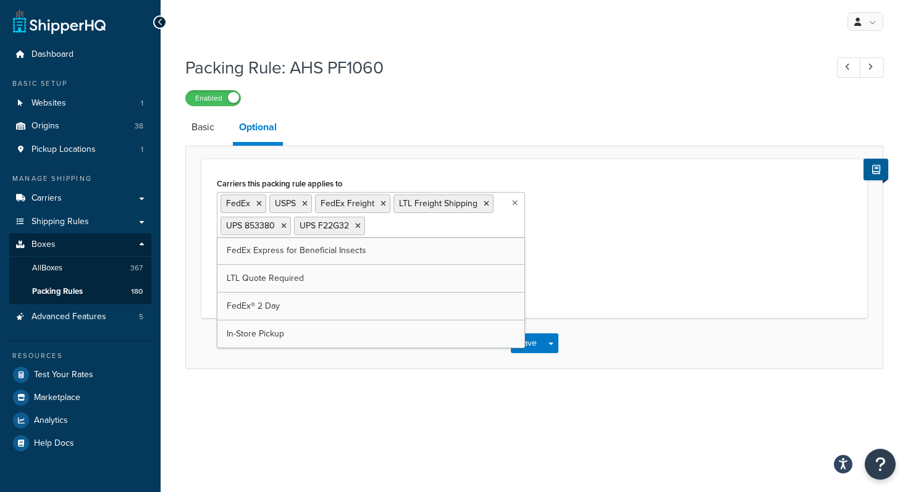
click at [628, 220] on div "Carriers this packing rule applies to FedEx USPS FedEx Freight LTL Freight Ship…" at bounding box center [535, 239] width 654 height 128
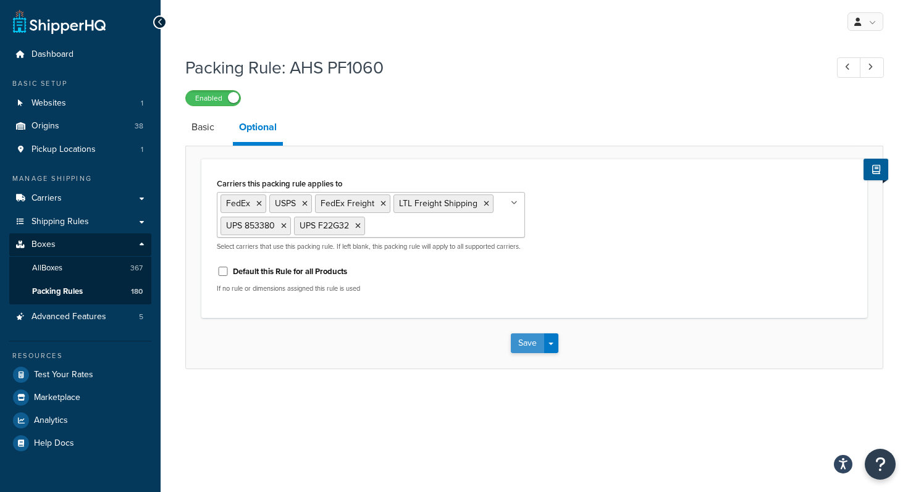
click at [520, 353] on button "Save" at bounding box center [527, 344] width 33 height 20
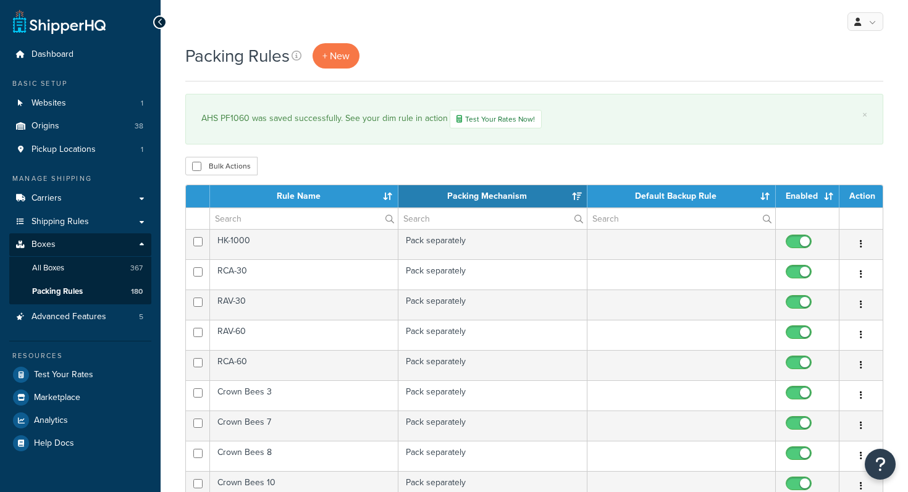
select select "15"
